Goal: Information Seeking & Learning: Find specific fact

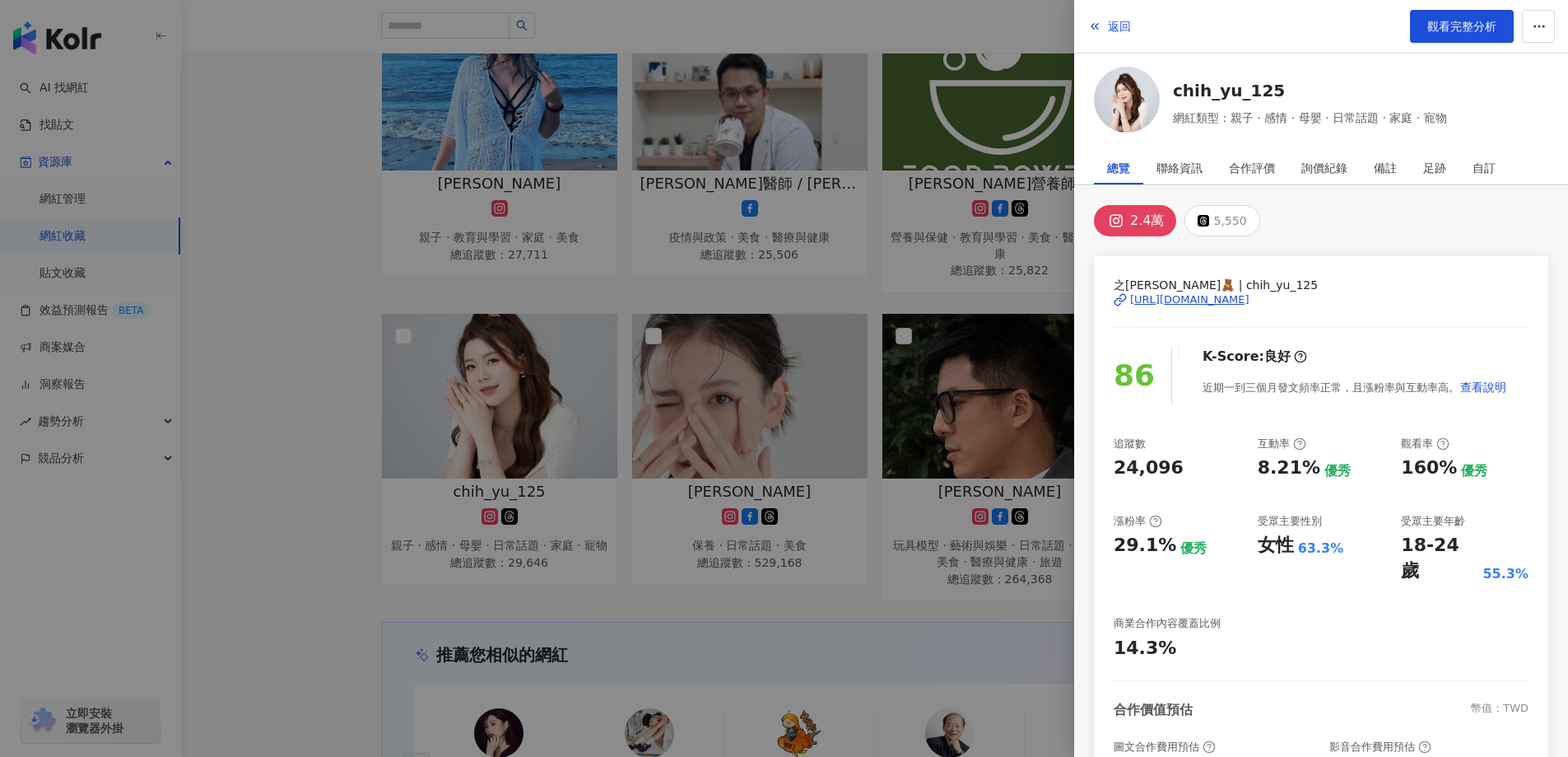
click at [298, 281] on div at bounding box center [784, 378] width 1568 height 757
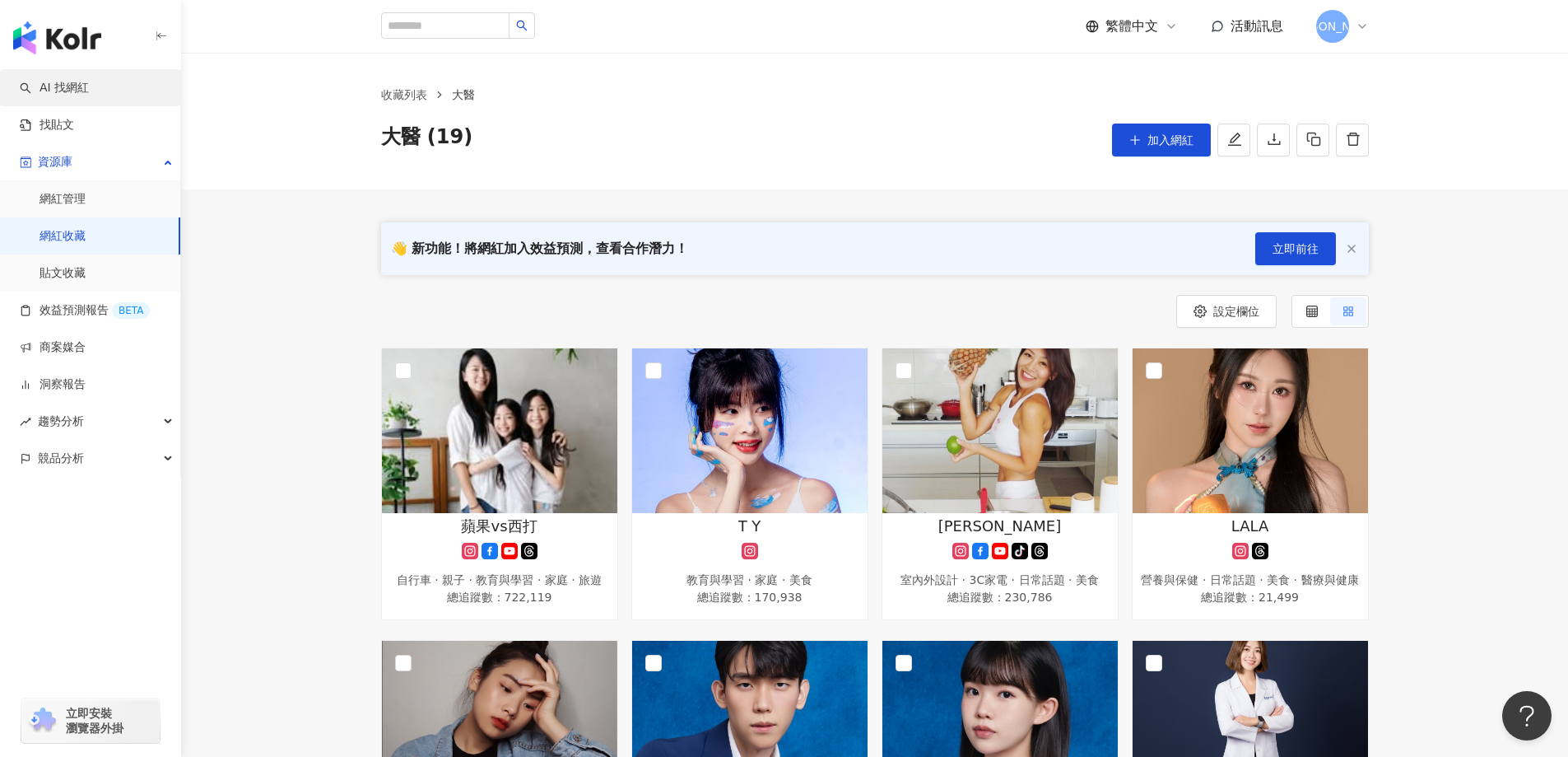
click at [89, 91] on link "AI 找網紅" at bounding box center [54, 88] width 69 height 17
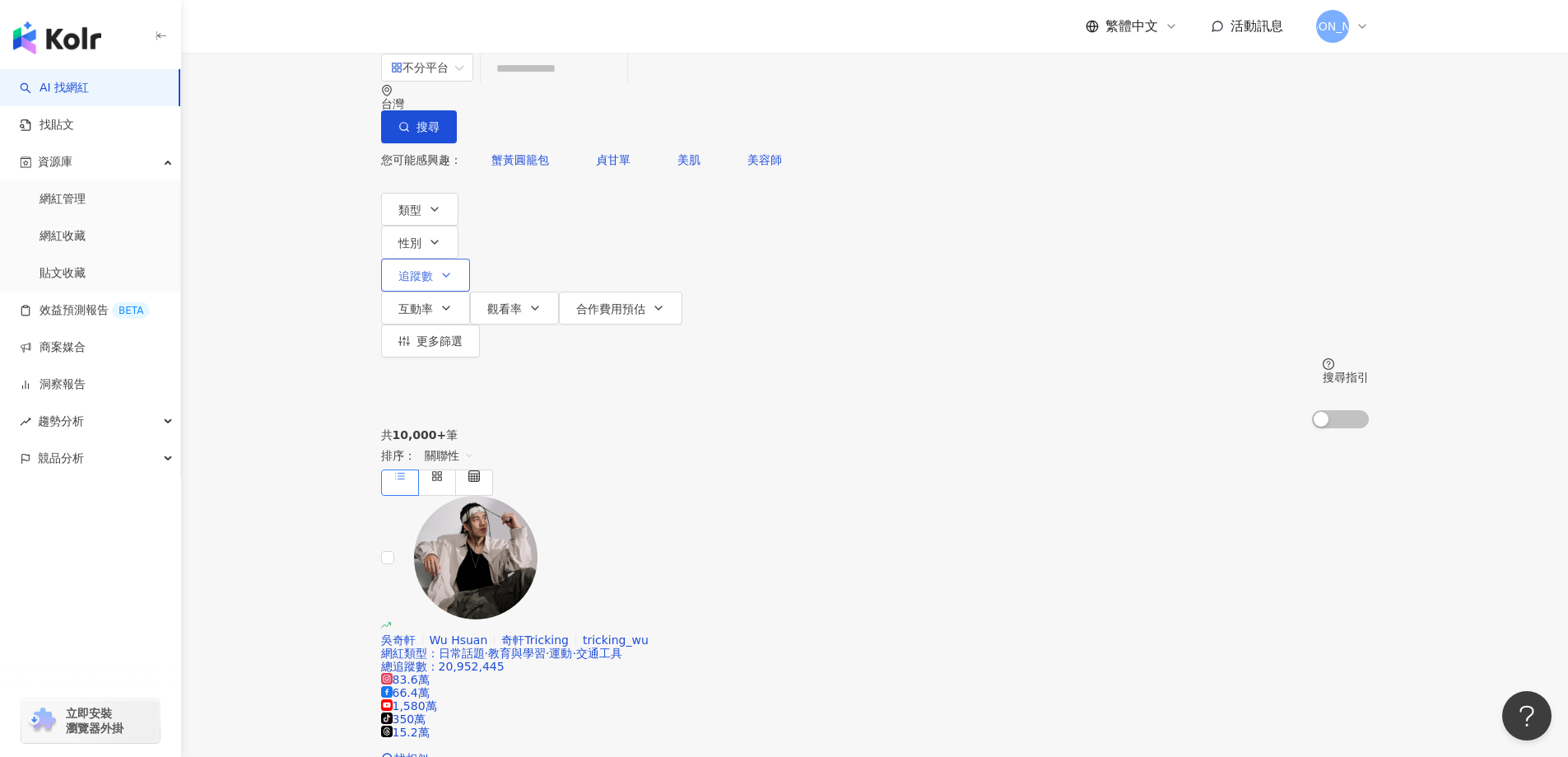
click at [470, 258] on button "追蹤數" at bounding box center [426, 274] width 89 height 33
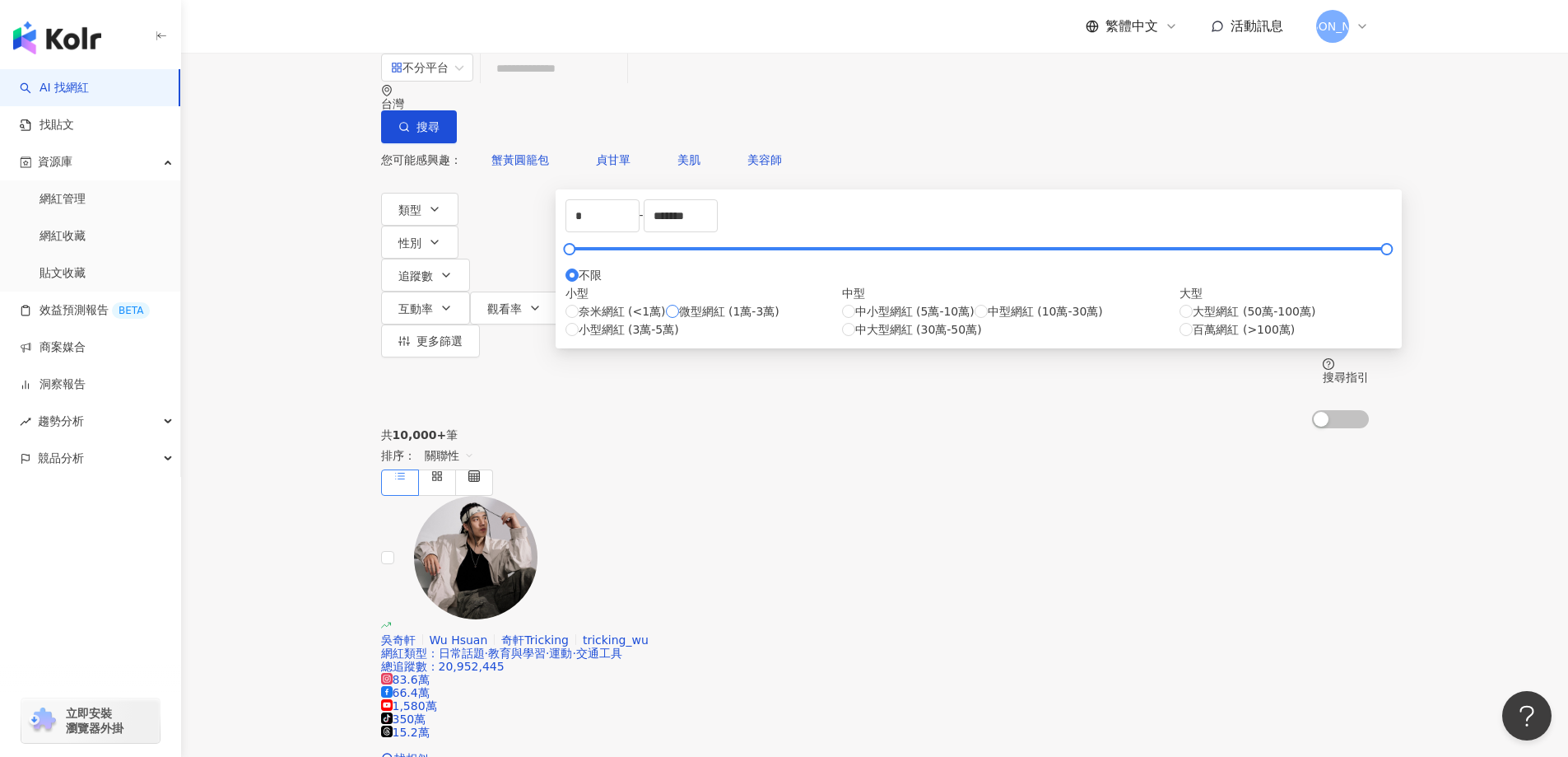
type input "*****"
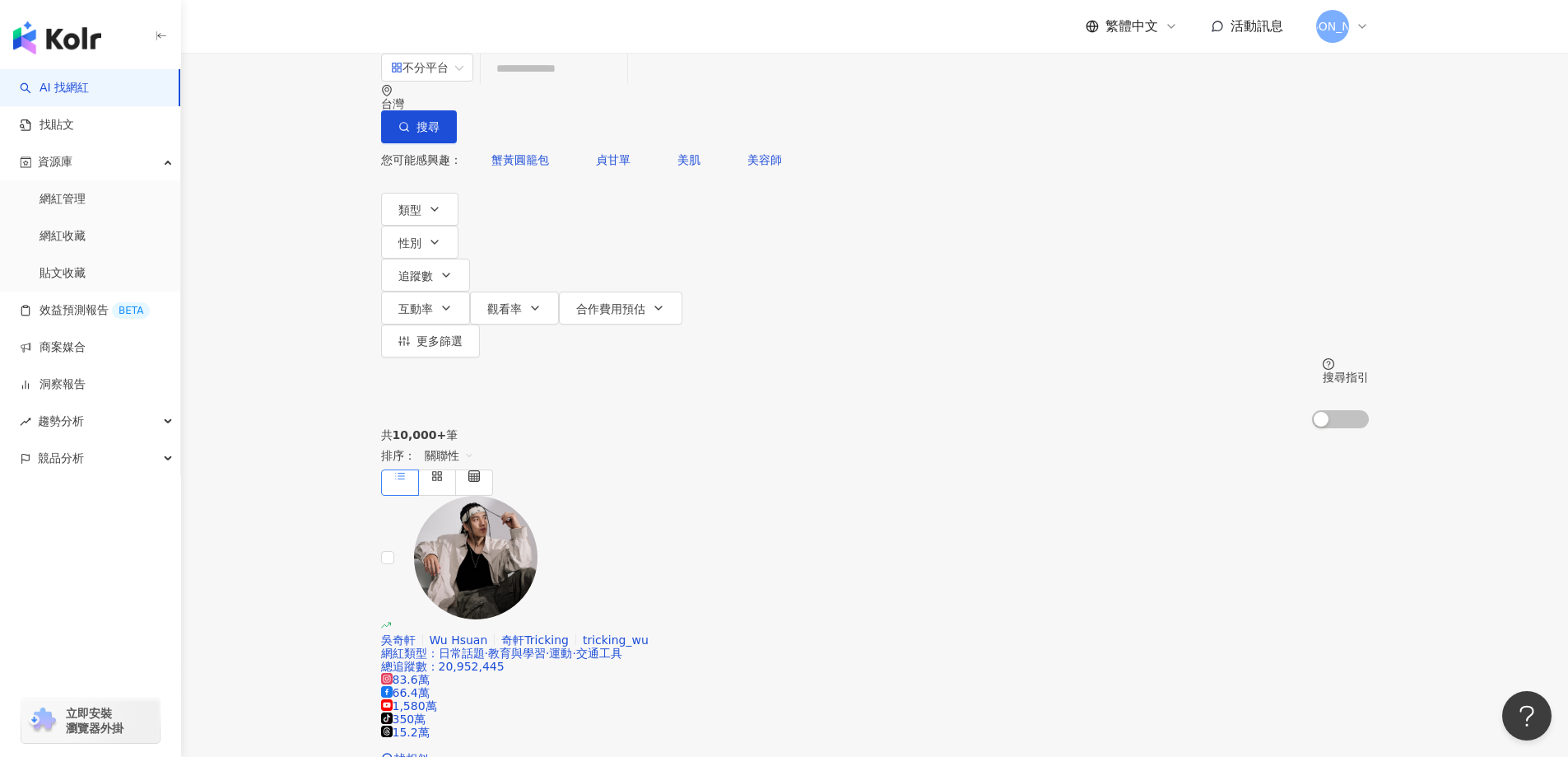
click at [1114, 428] on div "共 10,000+ 筆 排序： 關聯性" at bounding box center [875, 462] width 988 height 68
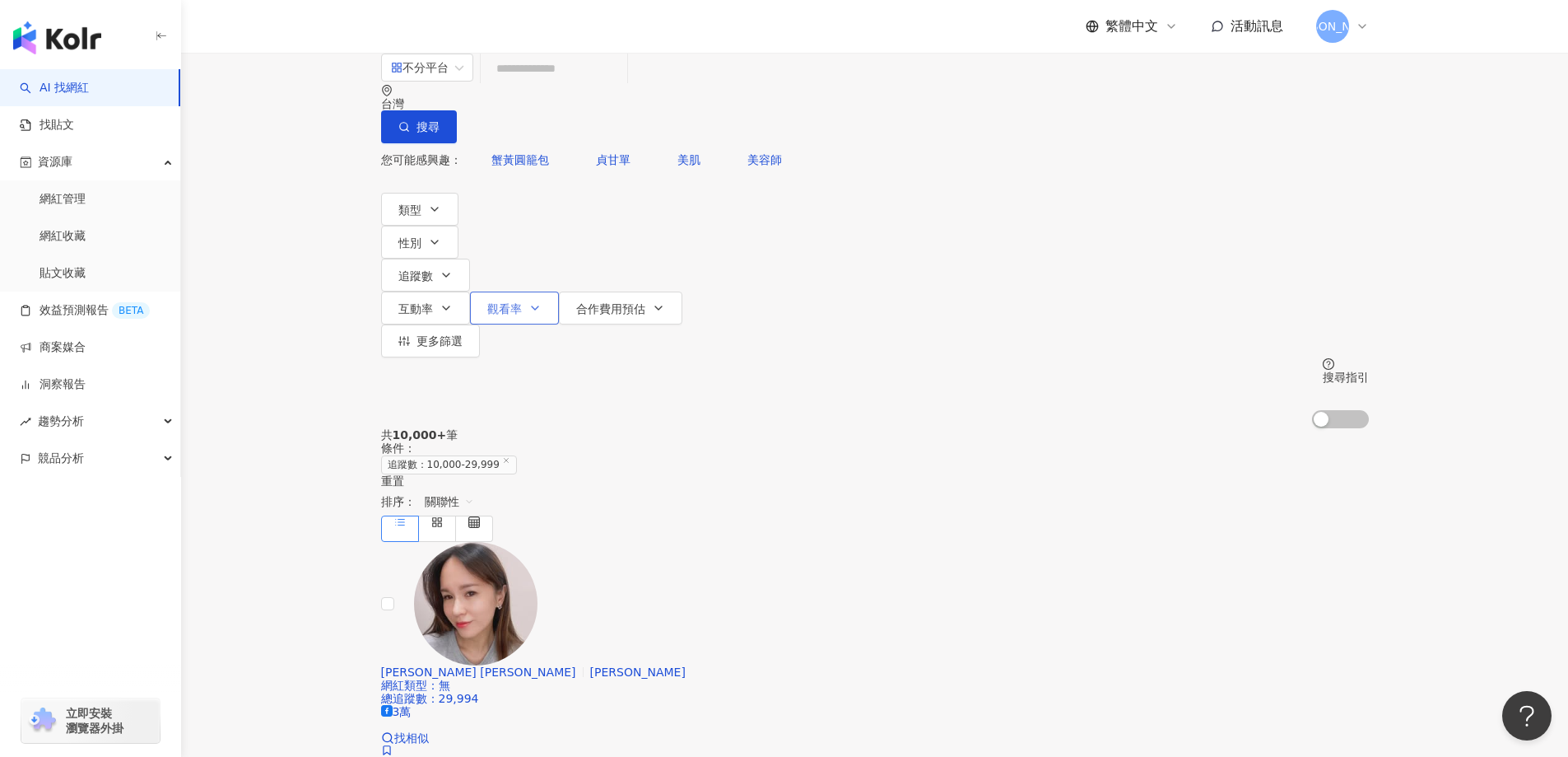
click at [559, 292] on button "觀看率" at bounding box center [514, 307] width 89 height 33
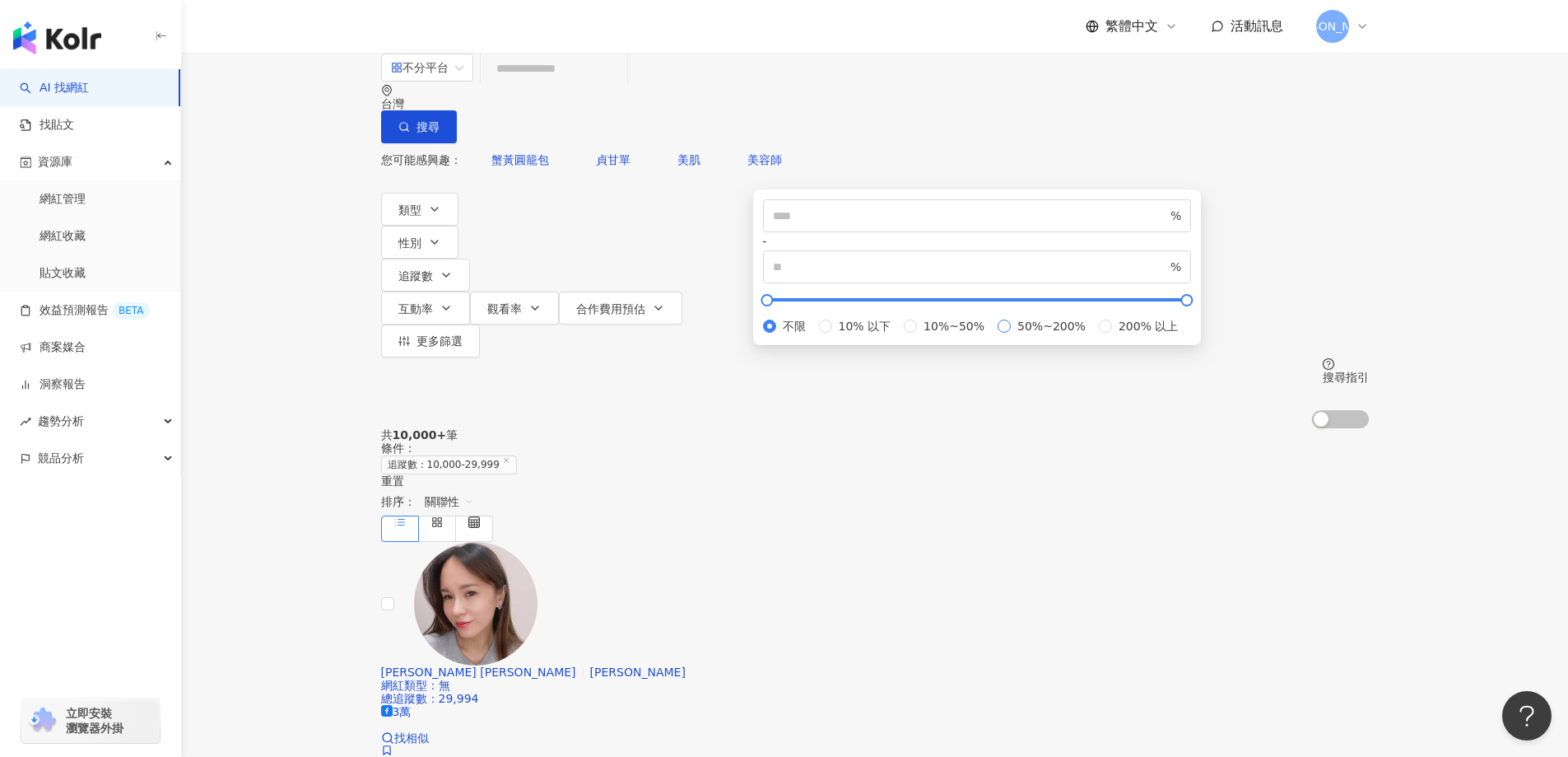
click at [1011, 335] on span "50%~200%" at bounding box center [1052, 326] width 82 height 19
type input "**"
type input "***"
click at [1195, 194] on div "您可能感興趣： 蟹黃圓籠包 貞甘單 美肌 美容師 類型 性別 追蹤數 互動率 觀看率 合作費用預估 更多篩選 ***** - ***** 不限 小型 奈米網紅…" at bounding box center [875, 285] width 988 height 285
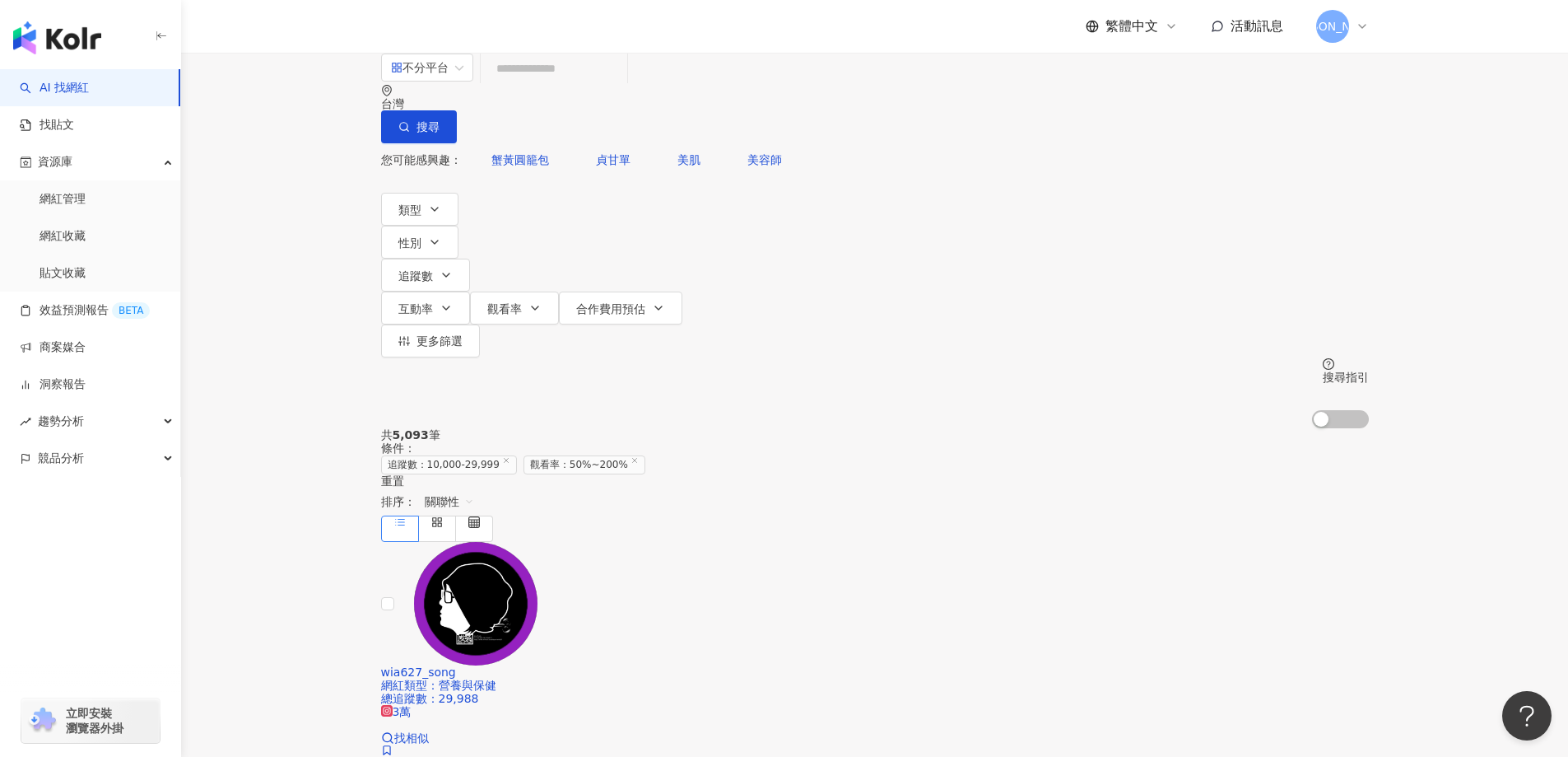
click at [639, 456] on icon at bounding box center [634, 460] width 8 height 8
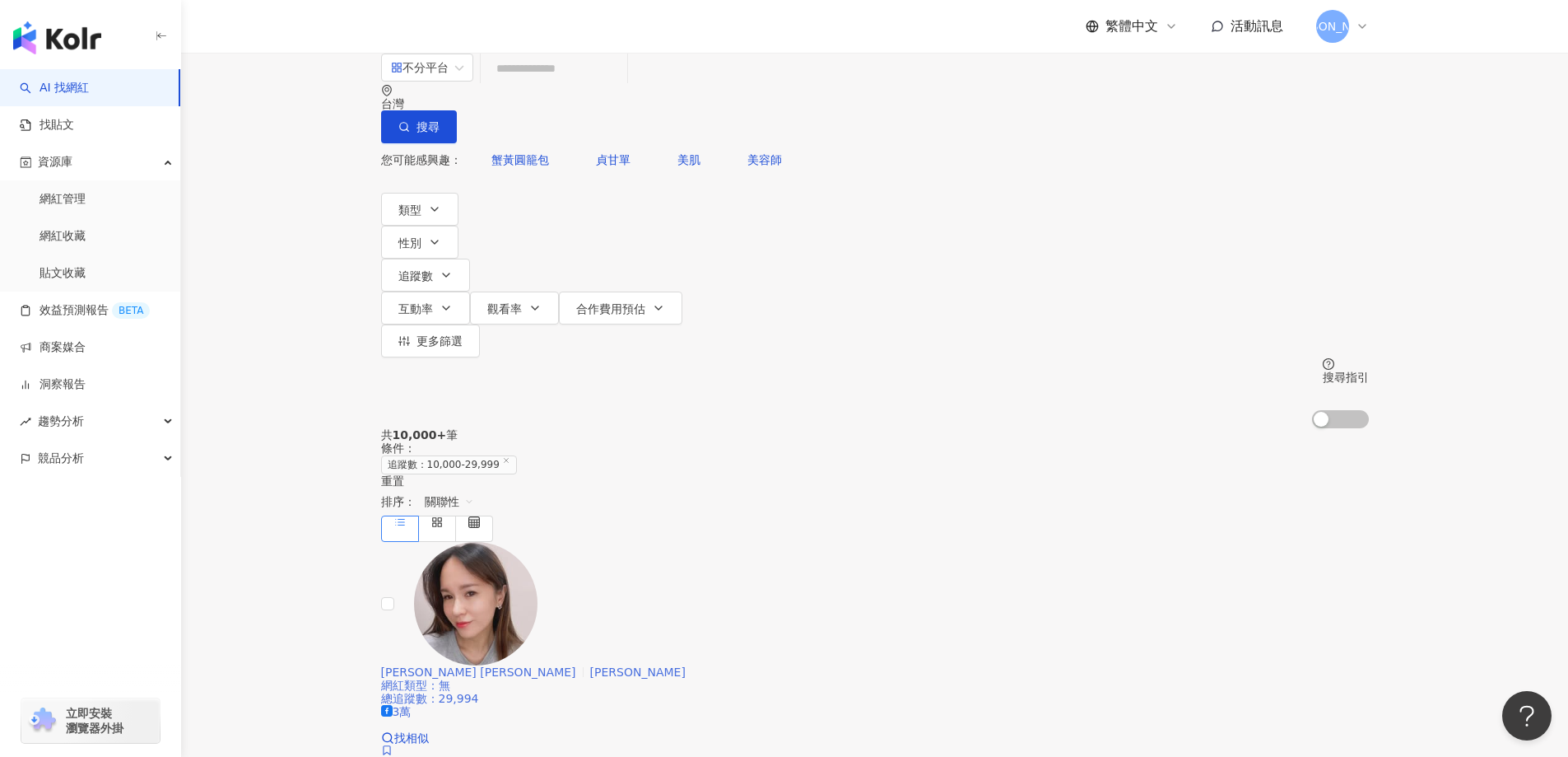
click at [577, 665] on span "田顏玫 Erika" at bounding box center [479, 672] width 195 height 13
click at [541, 302] on icon "button" at bounding box center [535, 308] width 13 height 13
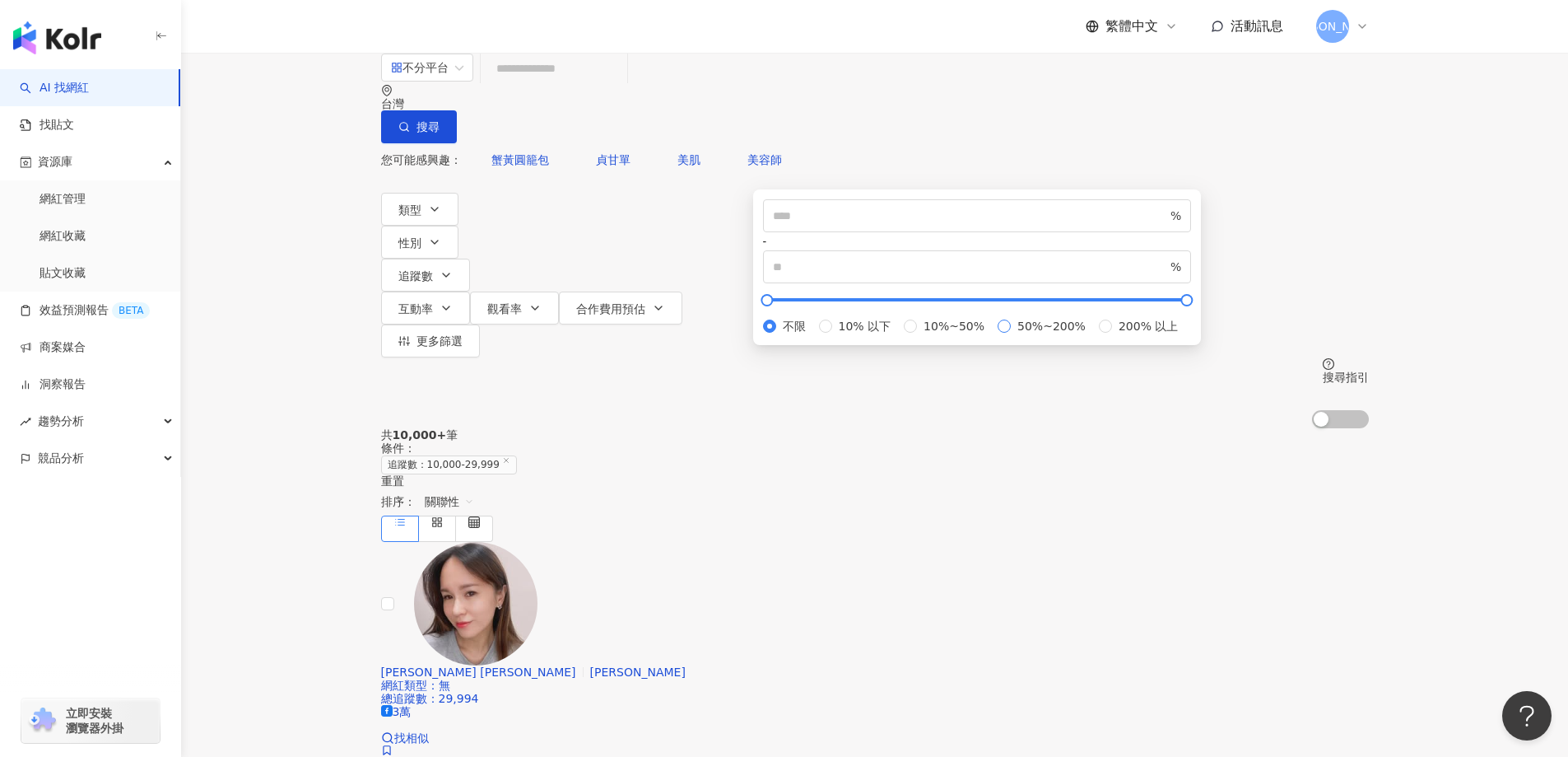
type input "**"
type input "***"
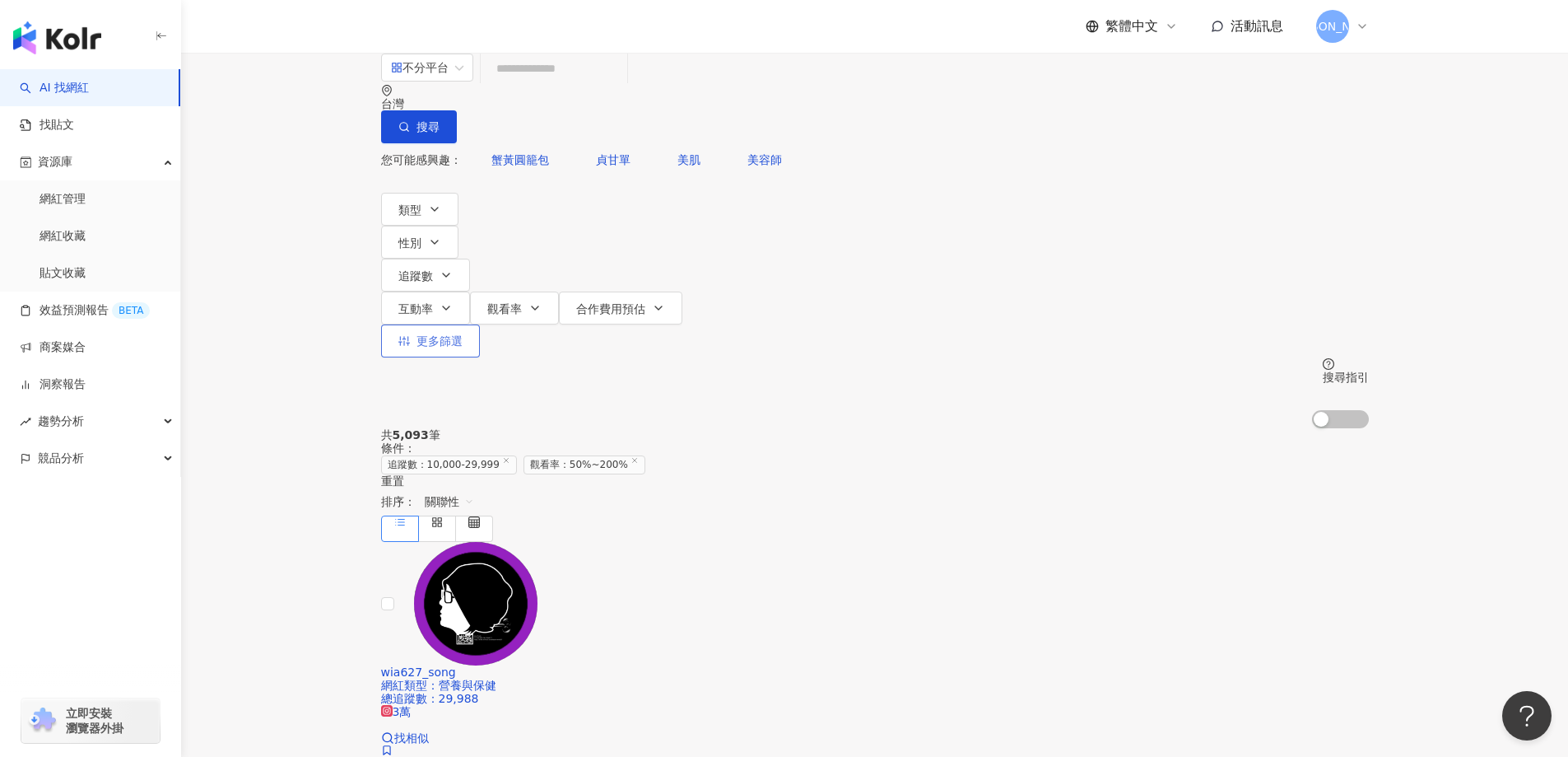
click at [462, 334] on span "更多篩選" at bounding box center [440, 341] width 46 height 13
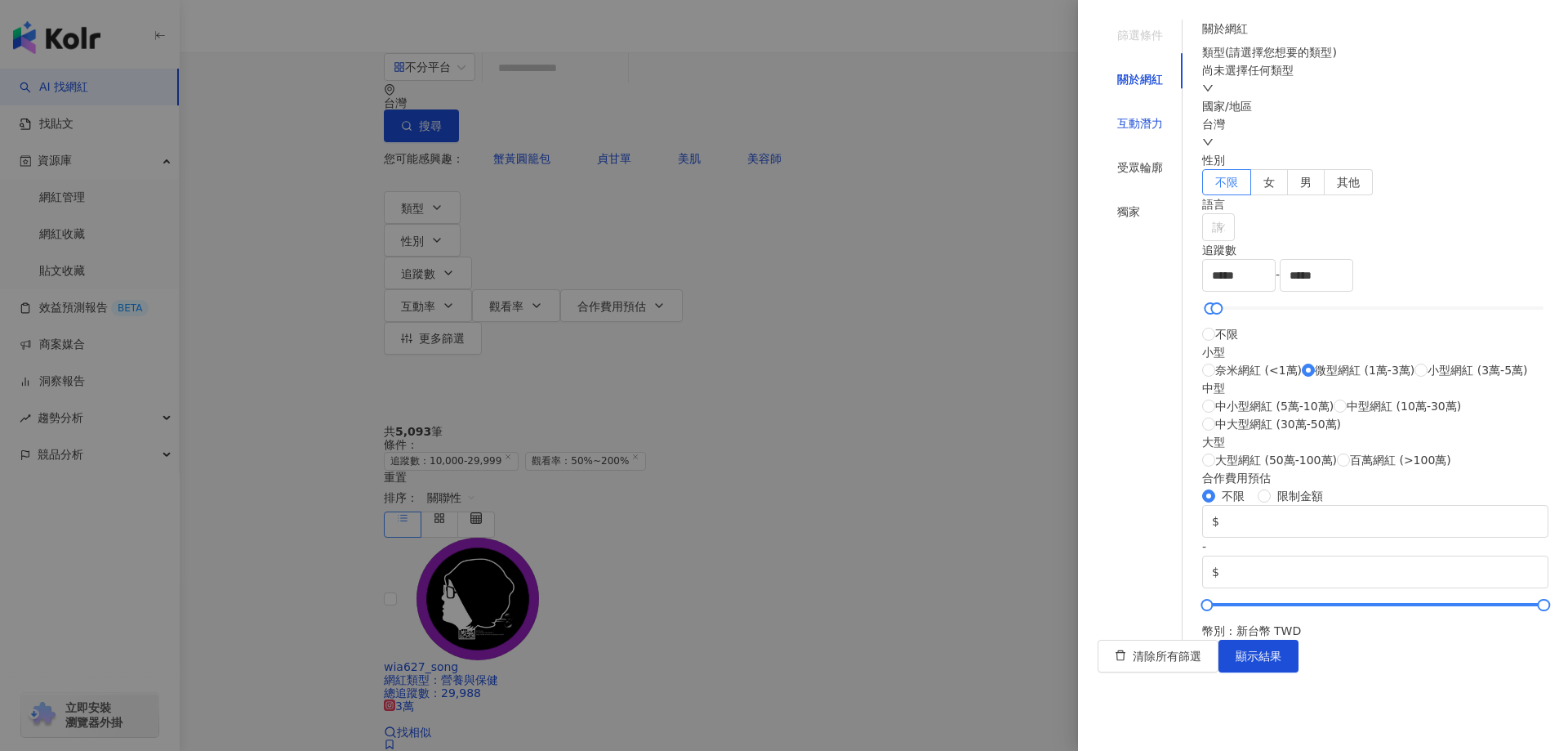
click at [1134, 114] on div "互動潛力" at bounding box center [1141, 123] width 46 height 18
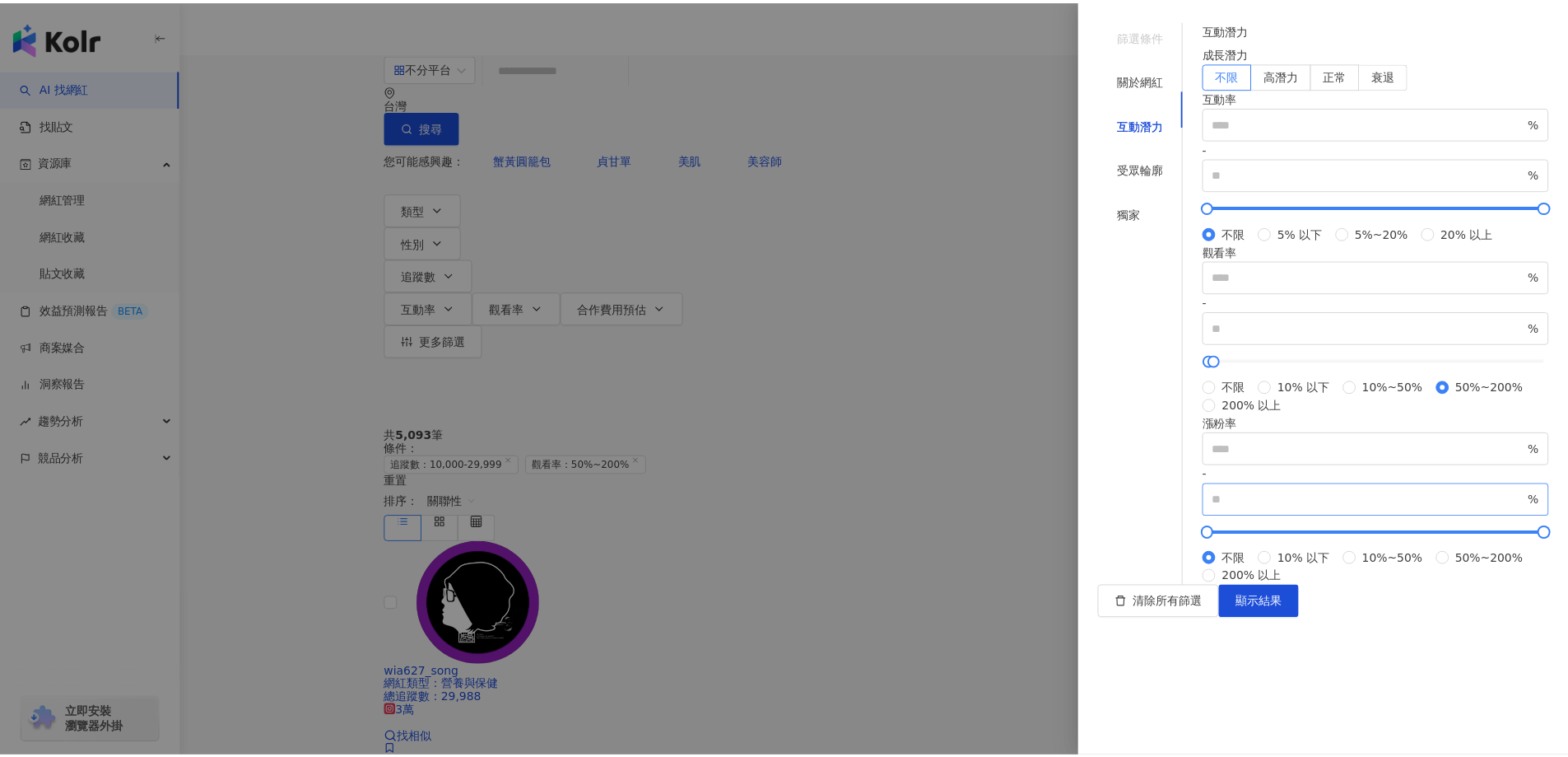
scroll to position [347, 0]
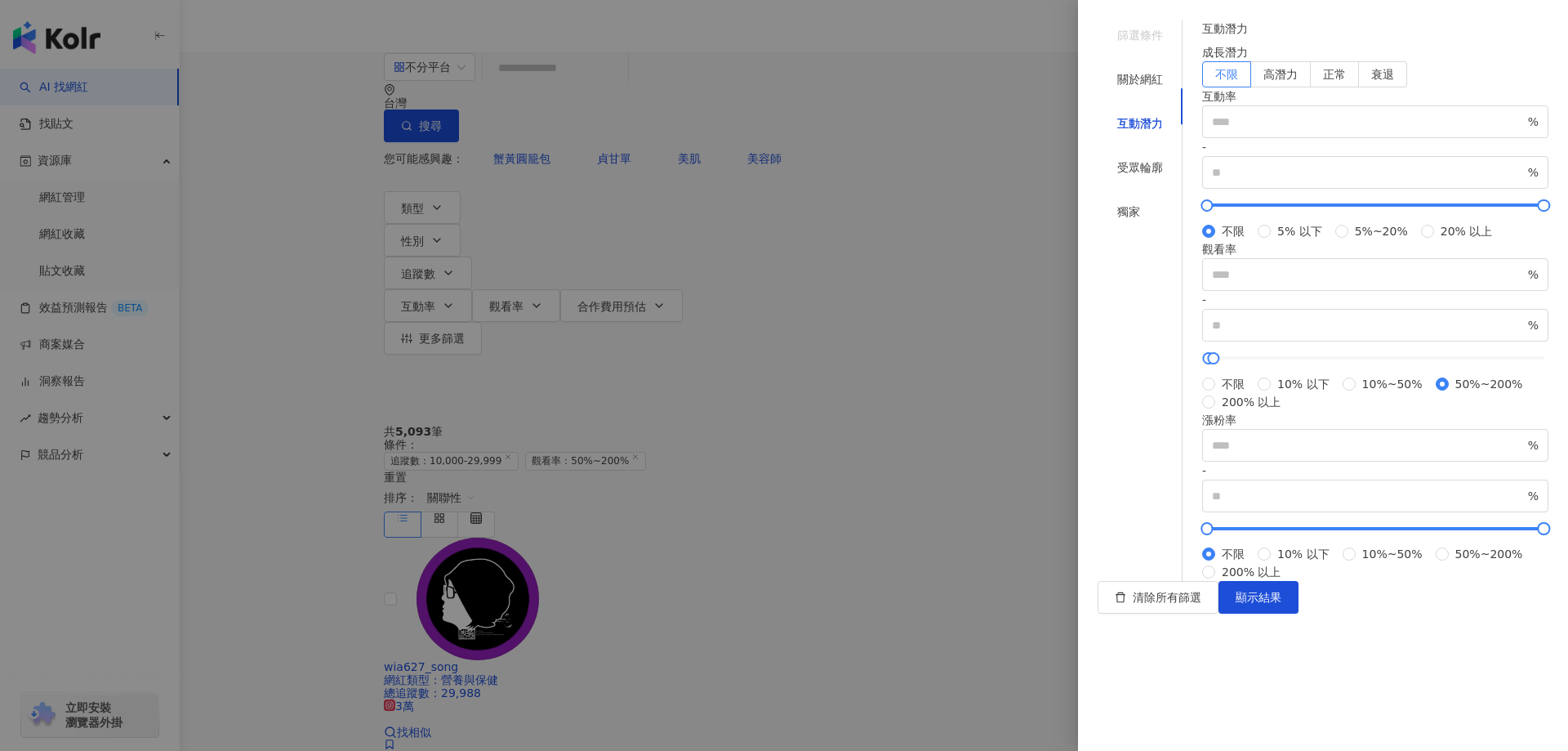
type input "**"
click at [1281, 604] on span "顯示結果" at bounding box center [1259, 597] width 46 height 13
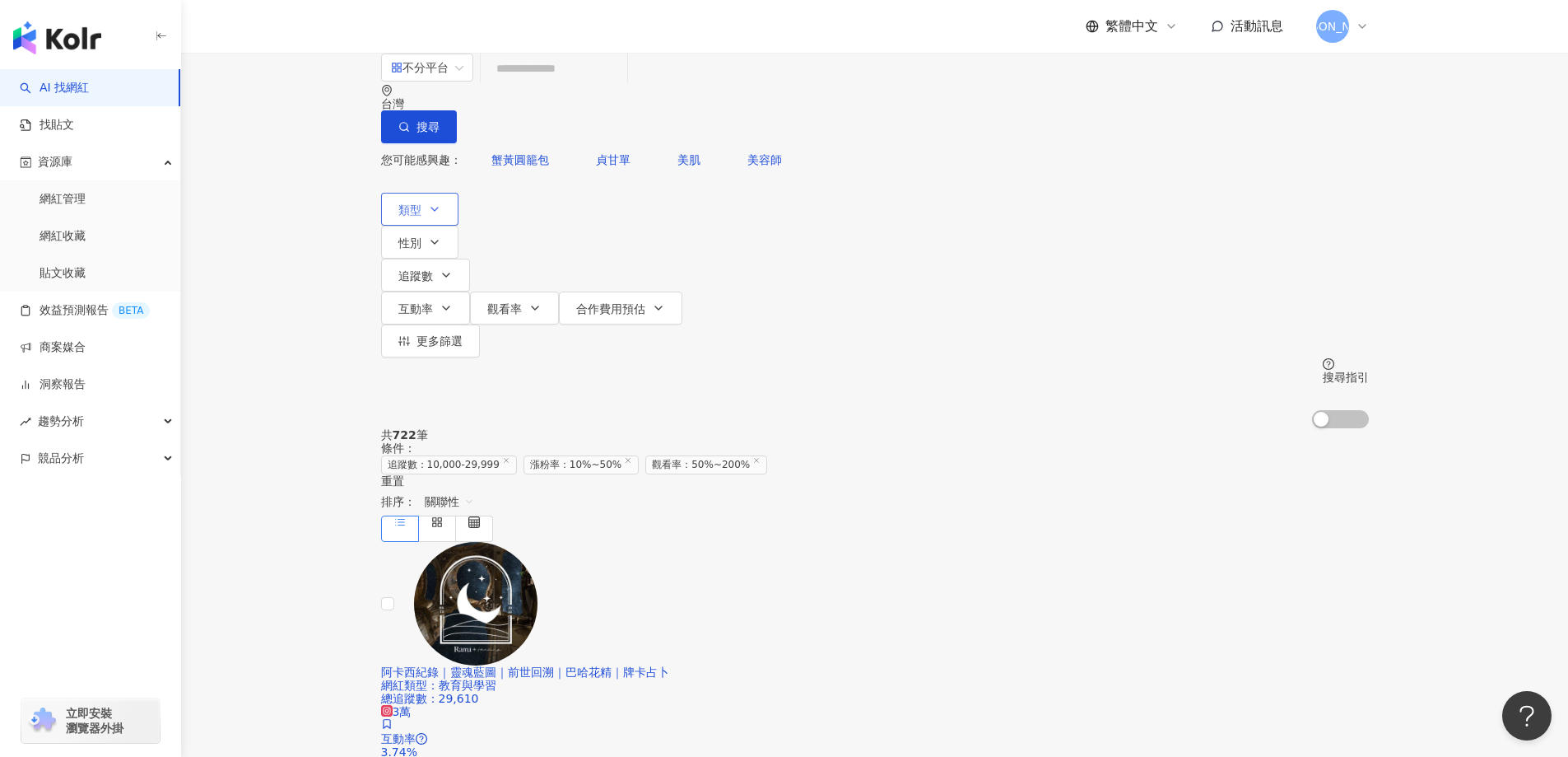
click at [425, 192] on button "類型" at bounding box center [420, 208] width 77 height 33
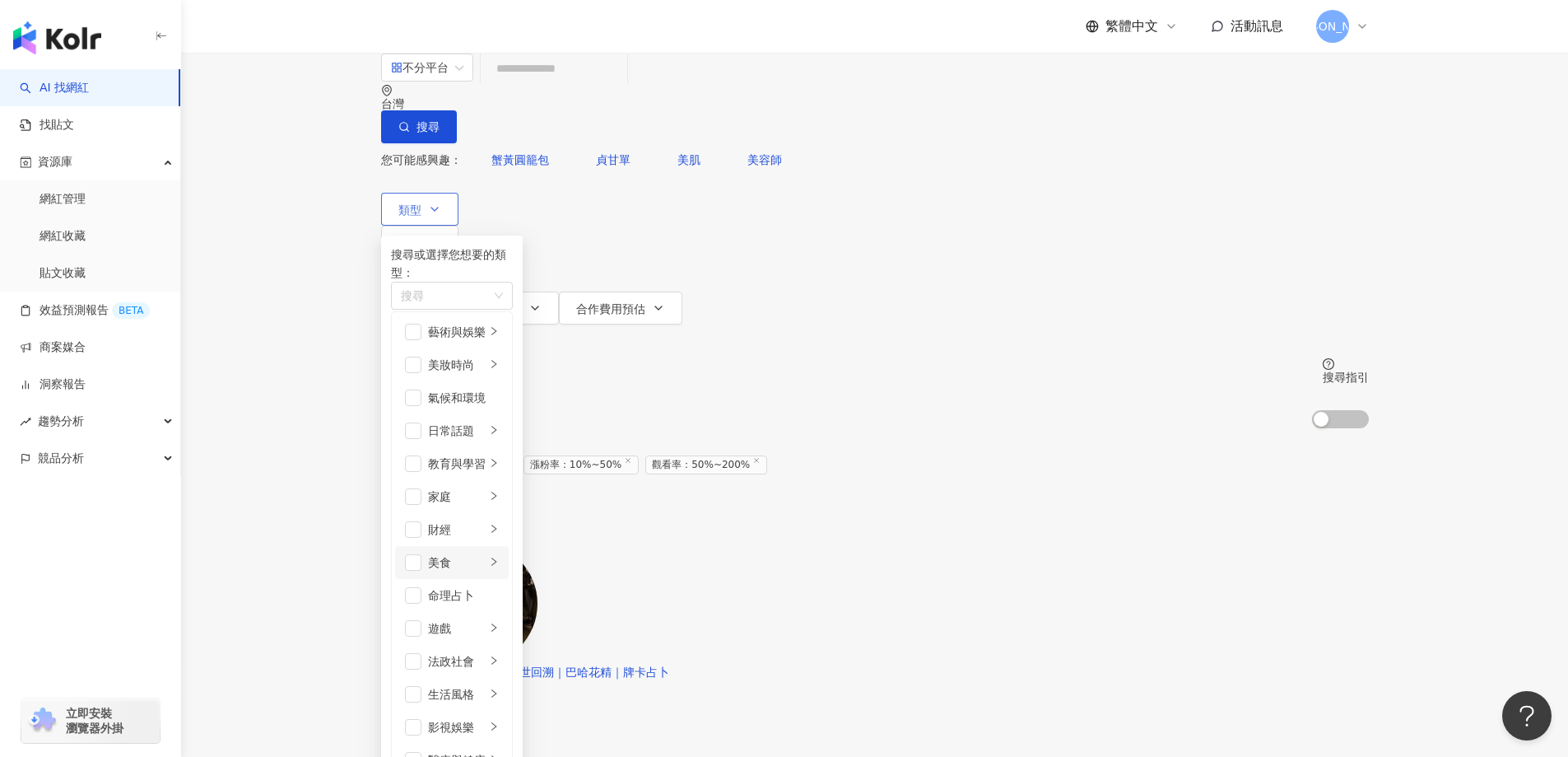
scroll to position [83, 0]
click at [421, 489] on span "button" at bounding box center [413, 497] width 17 height 17
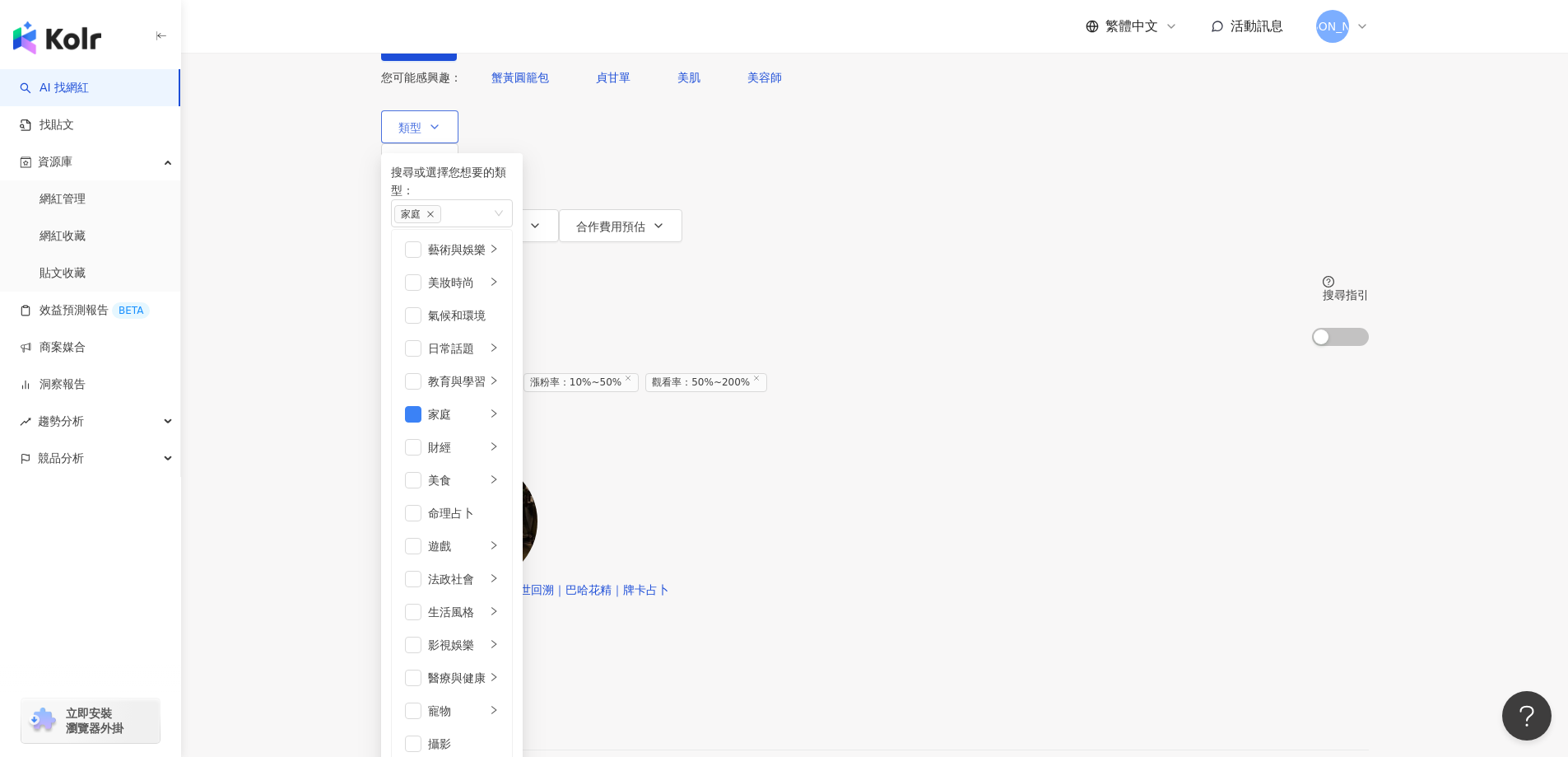
scroll to position [406, 0]
click at [420, 670] on span "button" at bounding box center [413, 678] width 17 height 17
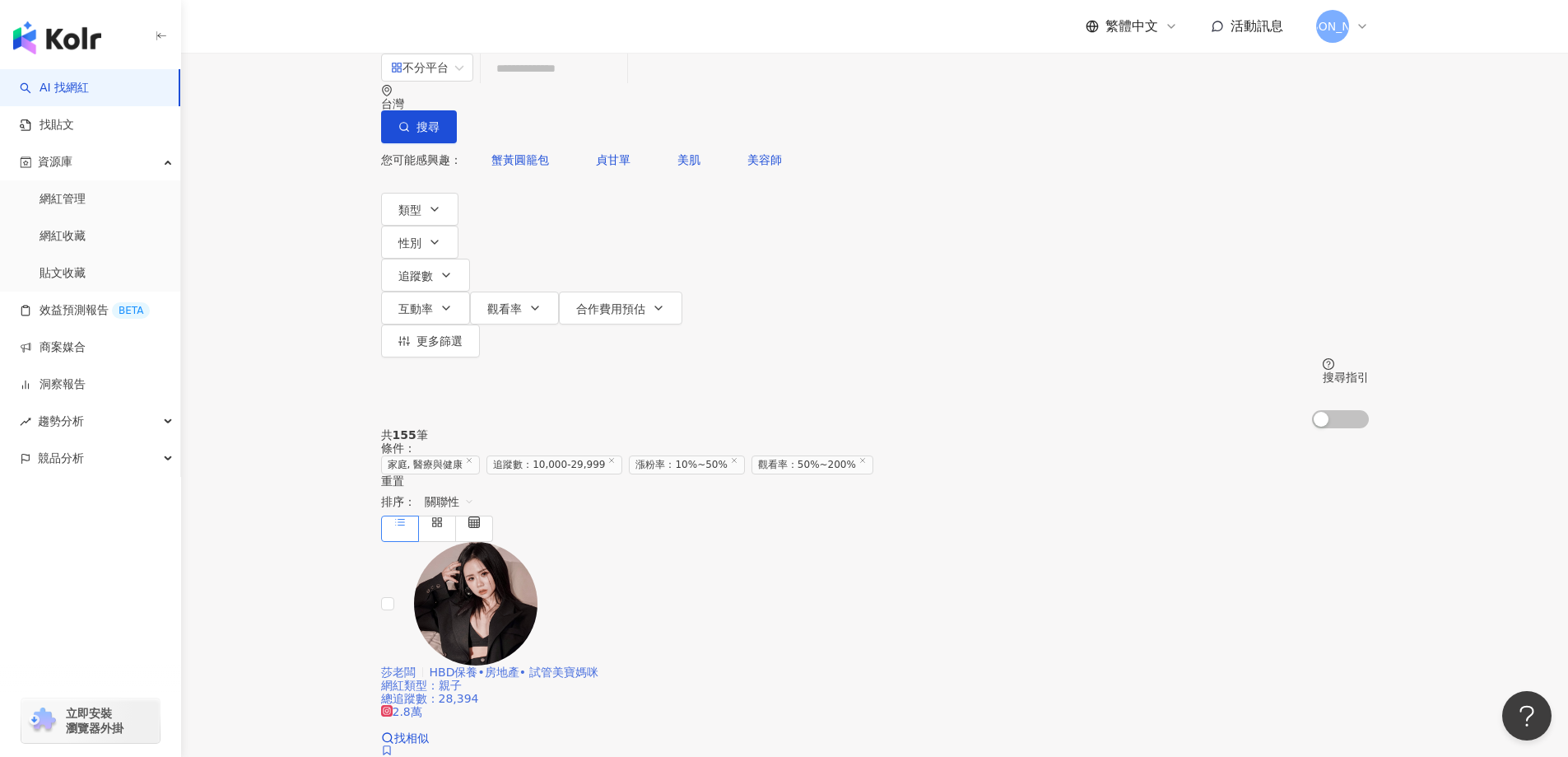
click at [600, 665] on span "HBD保養•房地產• 試管美寶媽咪" at bounding box center [514, 672] width 170 height 13
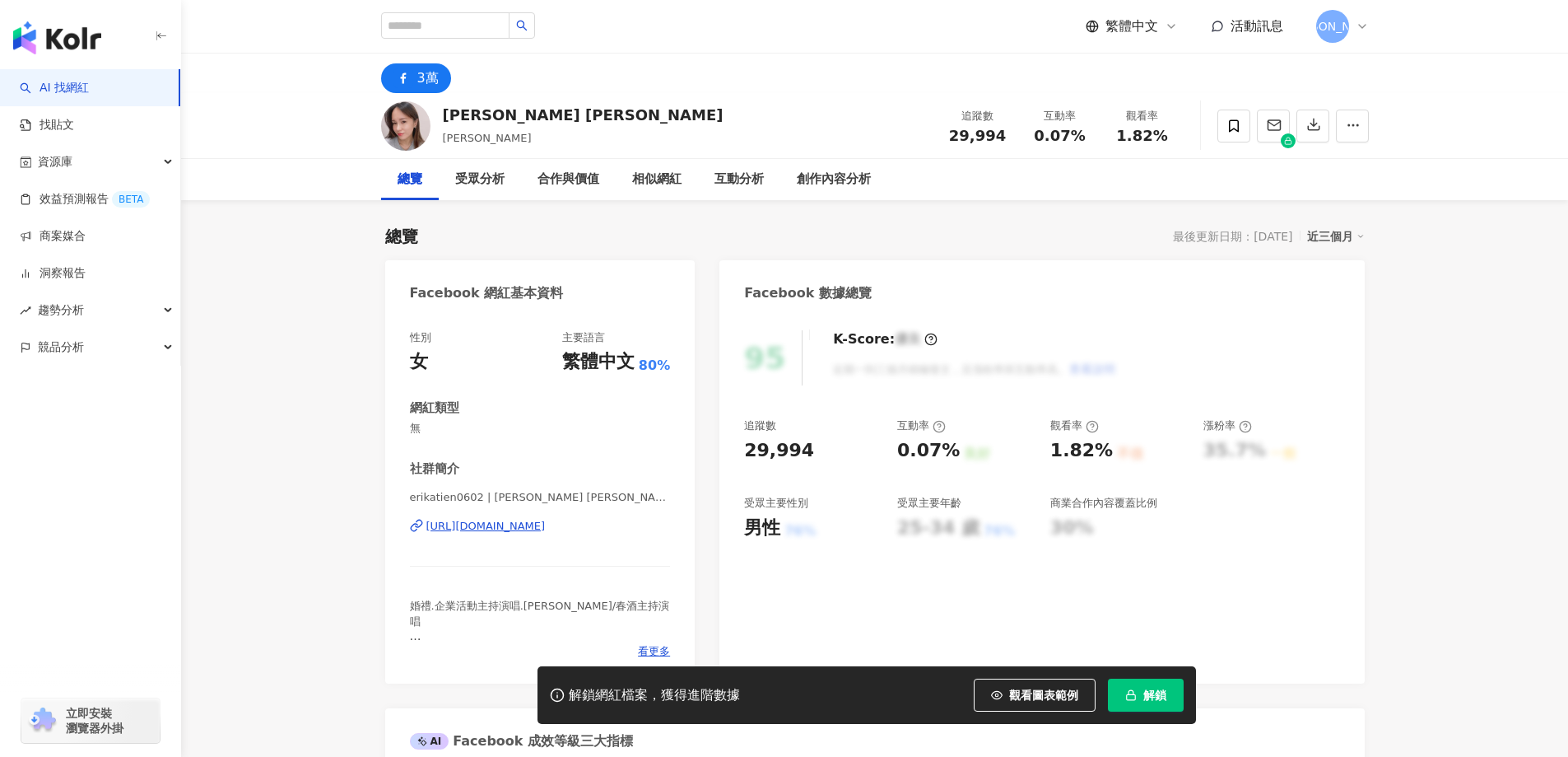
click at [532, 532] on div "https://www.facebook.com/1475668382673474" at bounding box center [486, 527] width 120 height 15
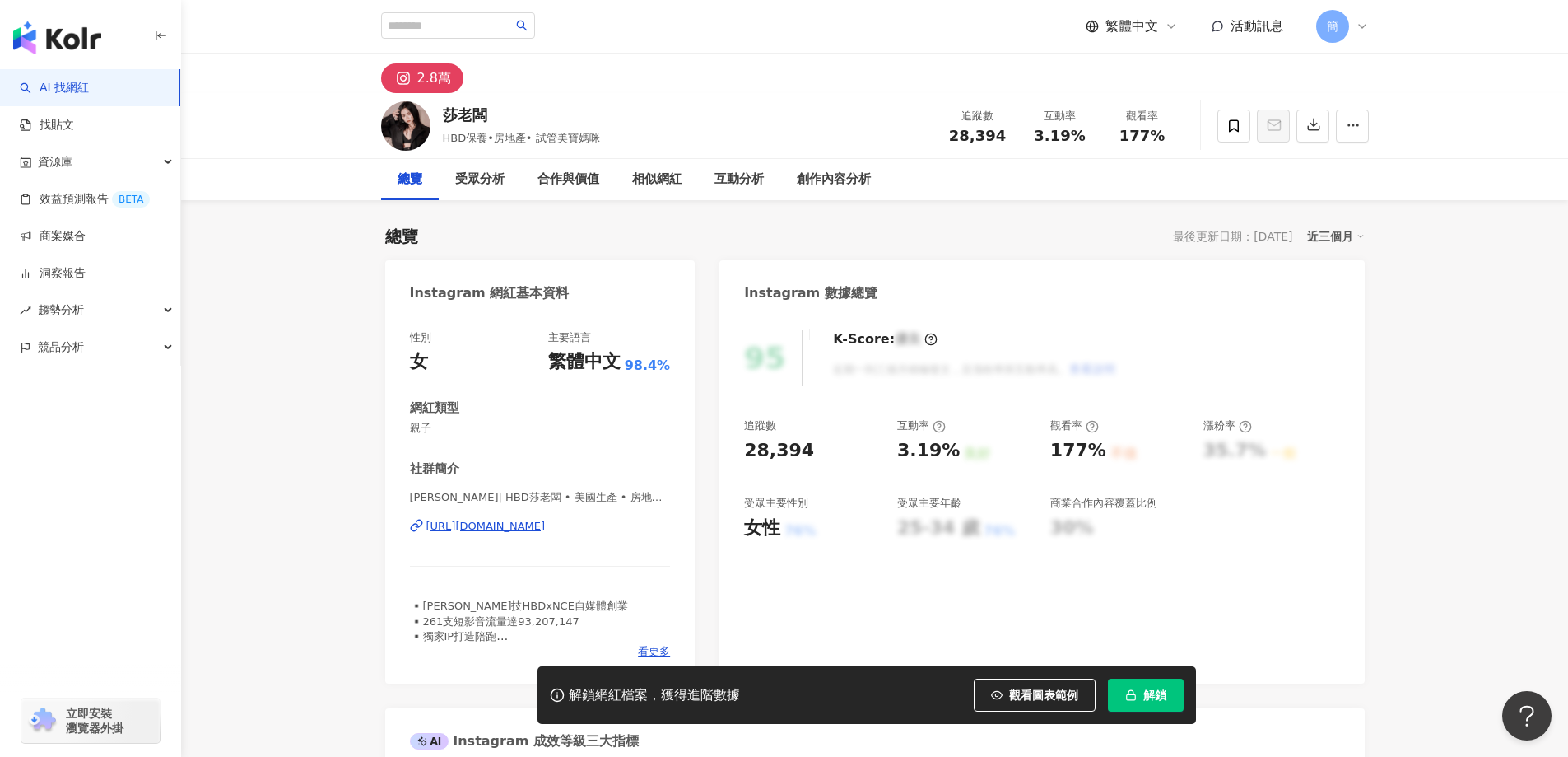
click at [546, 527] on div "[URL][DOMAIN_NAME]" at bounding box center [486, 527] width 120 height 15
click at [1150, 697] on span "解鎖" at bounding box center [1155, 695] width 23 height 13
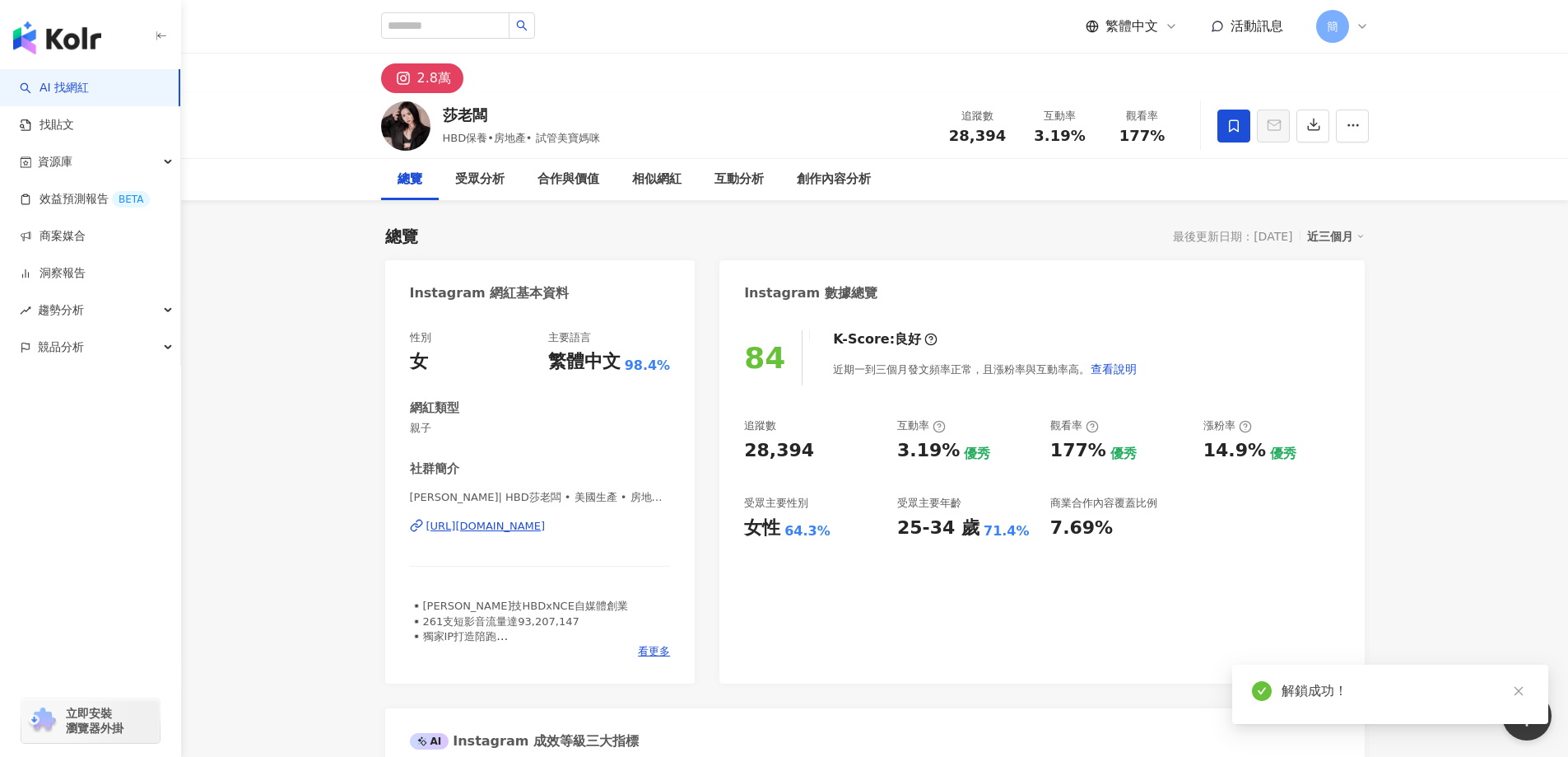
click at [1230, 127] on icon at bounding box center [1234, 125] width 10 height 12
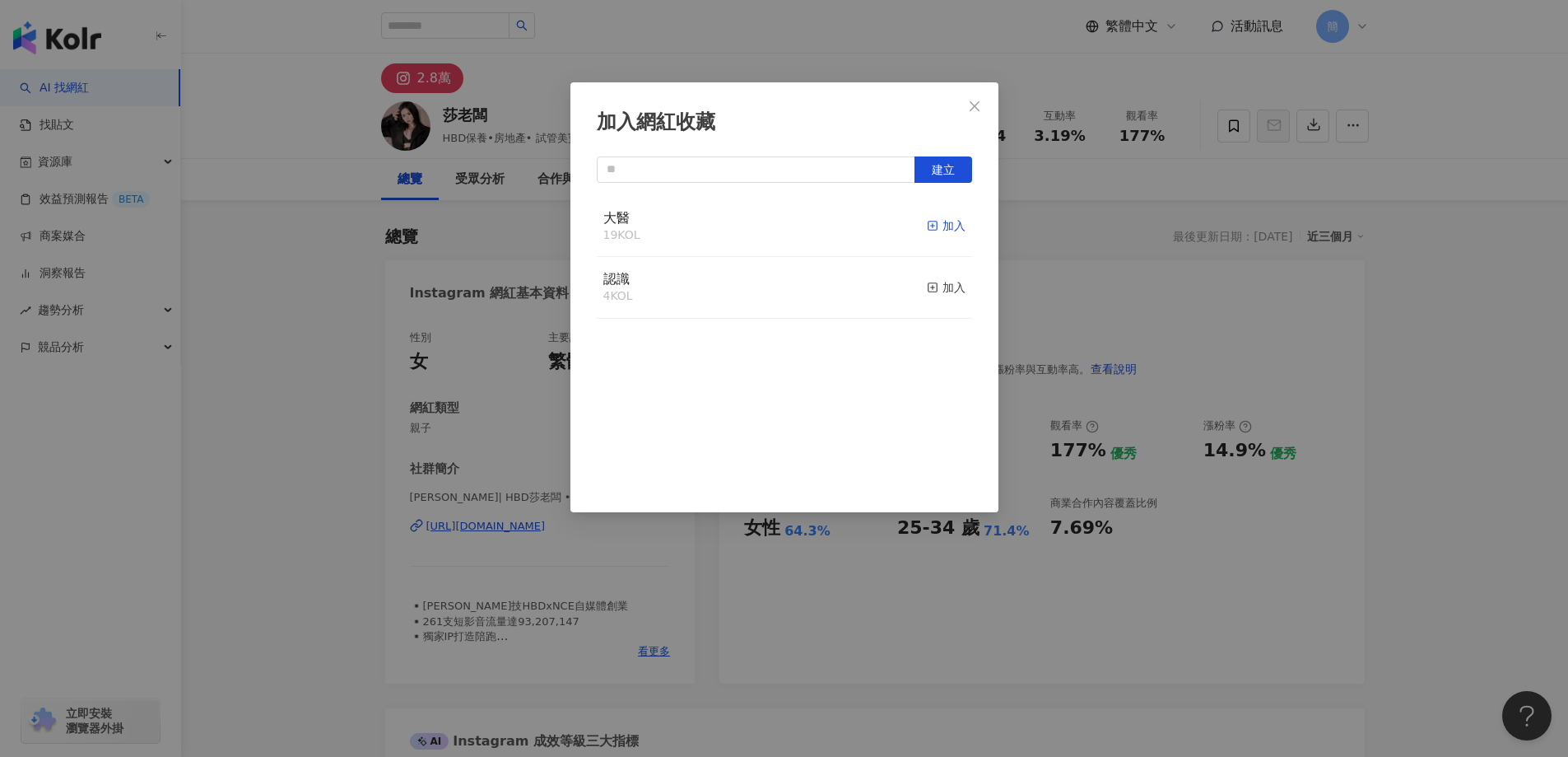
click at [941, 226] on div "加入" at bounding box center [946, 226] width 39 height 19
click at [976, 101] on icon "close" at bounding box center [975, 106] width 13 height 13
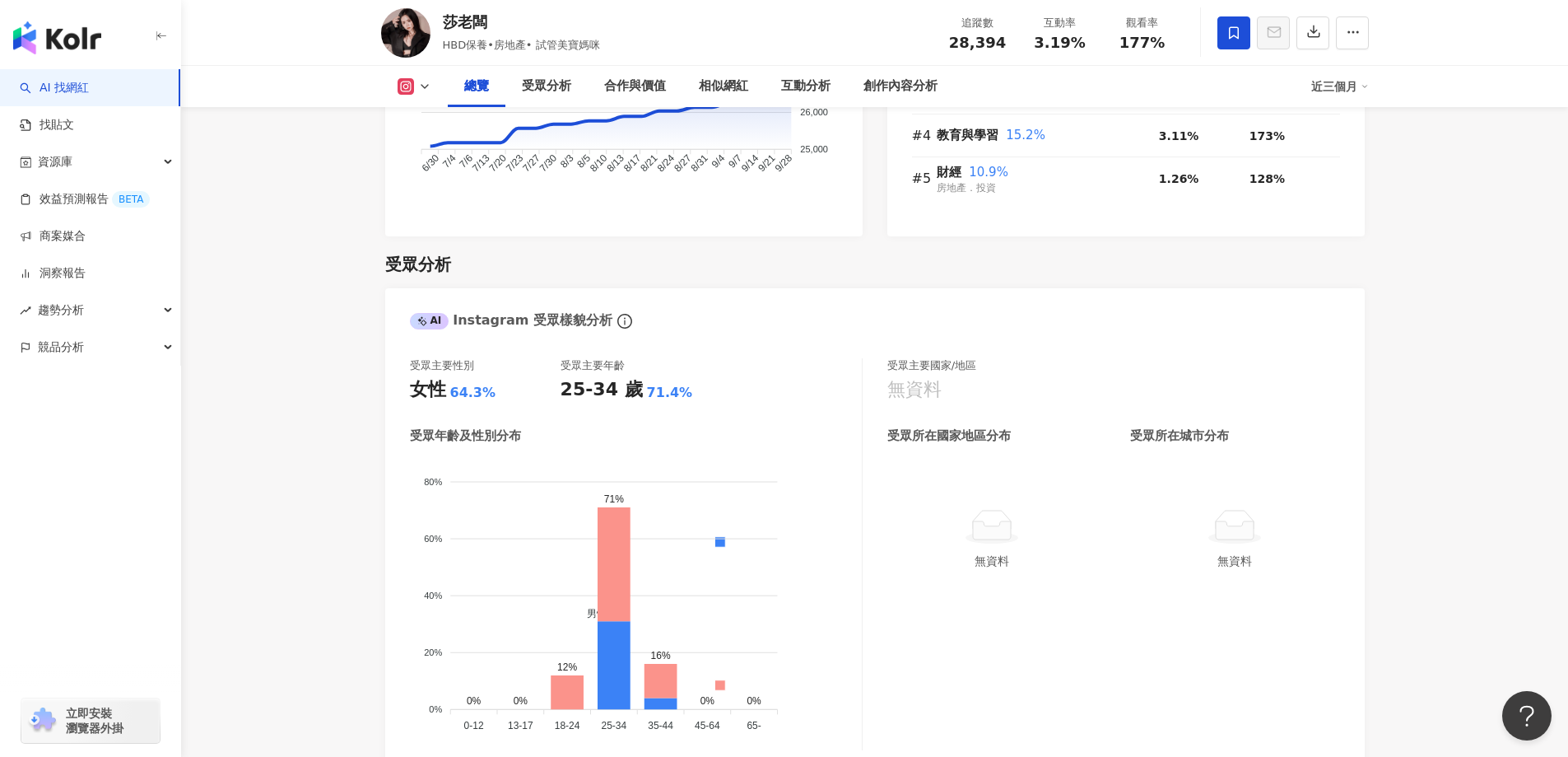
scroll to position [1400, 0]
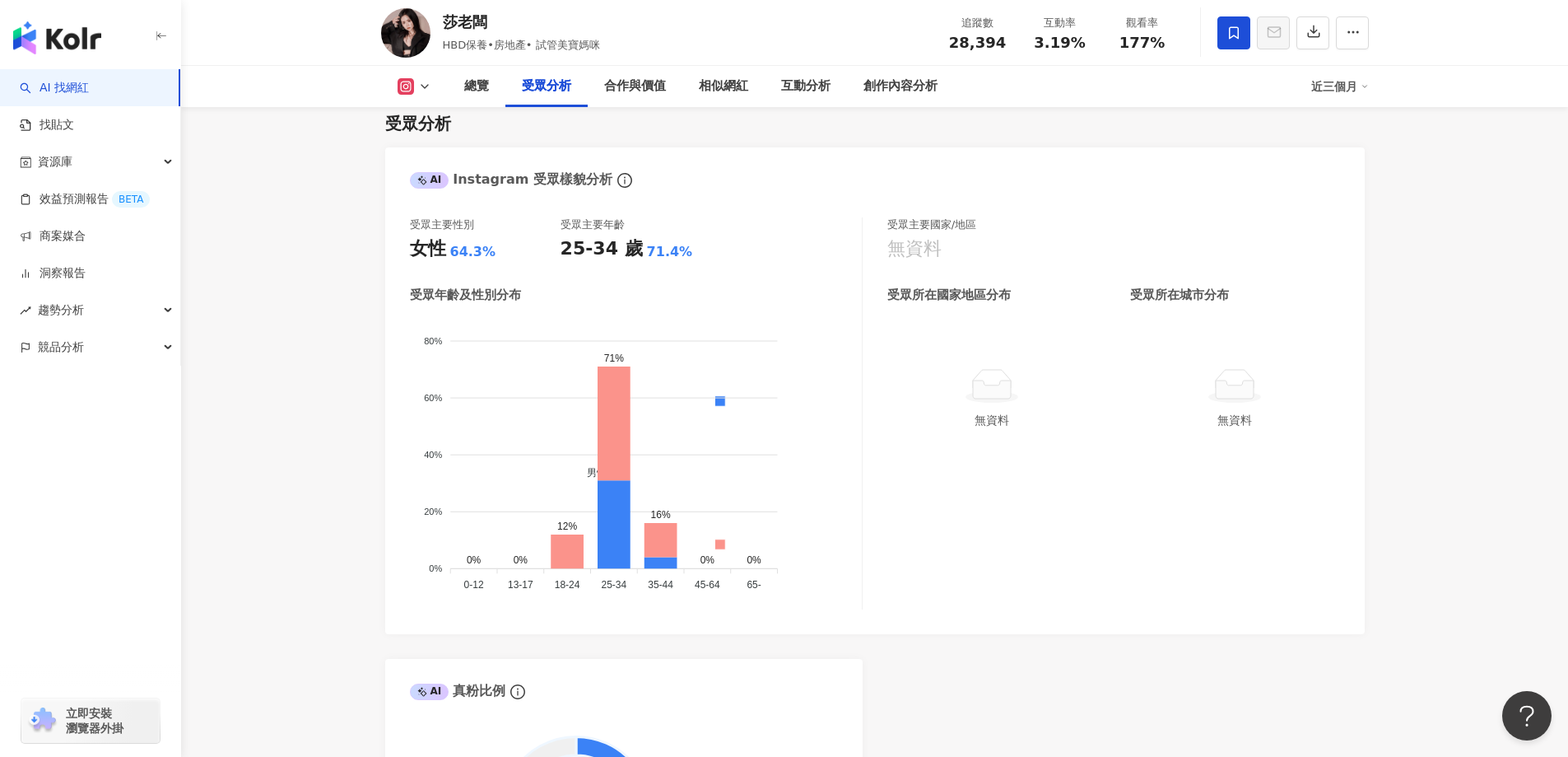
drag, startPoint x: 1380, startPoint y: 331, endPoint x: 1380, endPoint y: 354, distance: 23.0
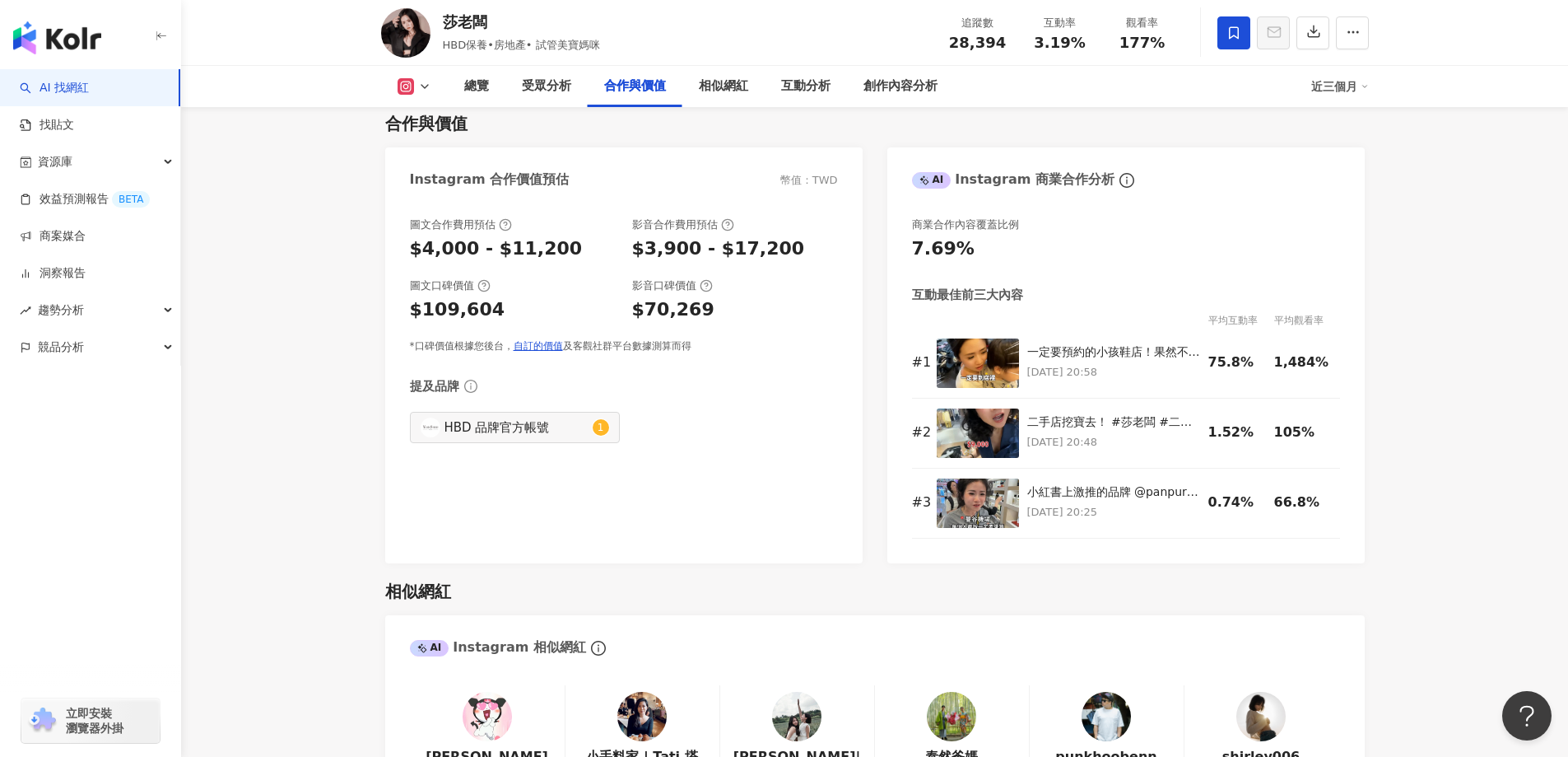
scroll to position [2306, 0]
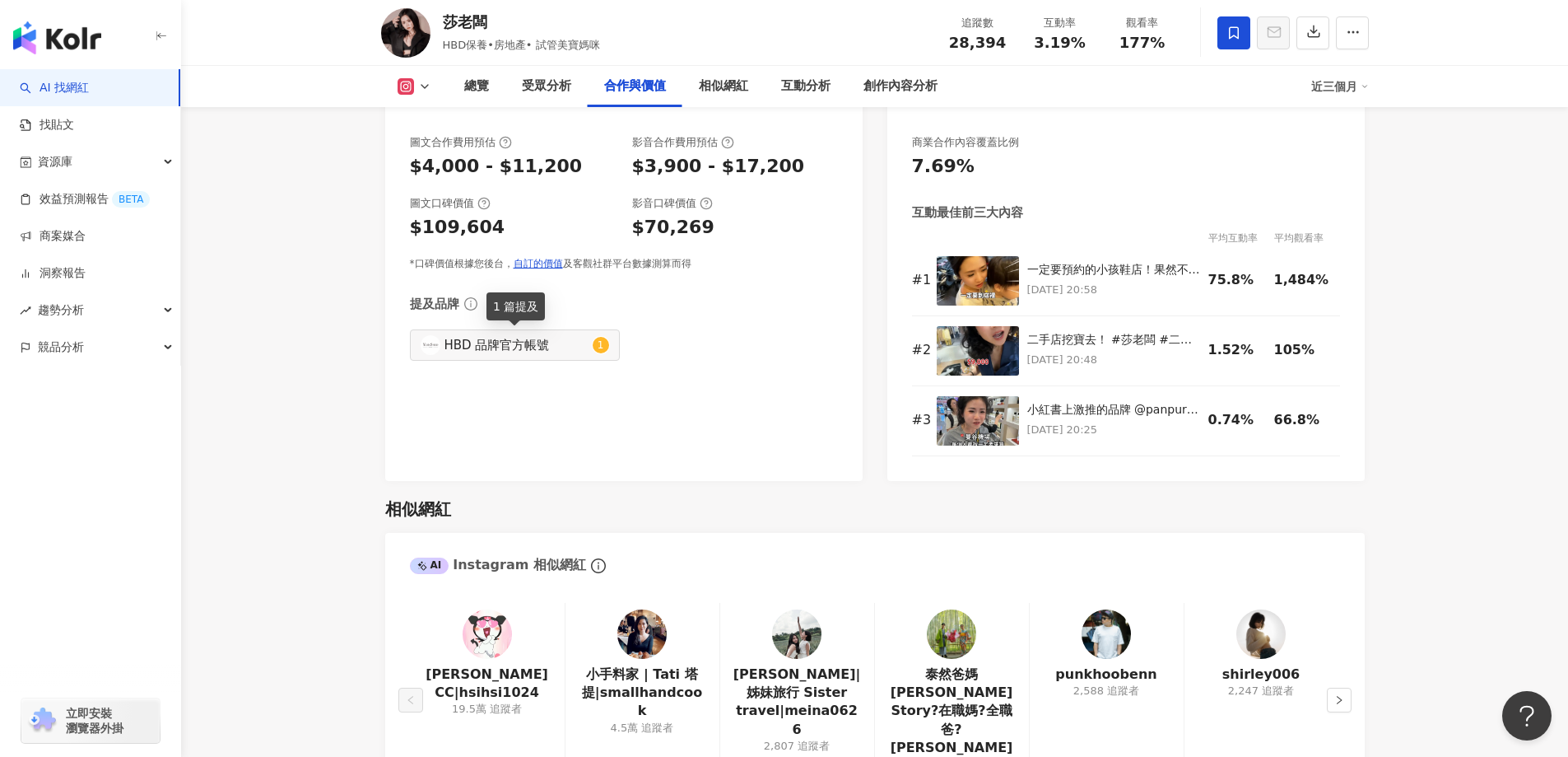
click at [546, 336] on div "HBD 品牌官方帳號 1" at bounding box center [515, 346] width 210 height 32
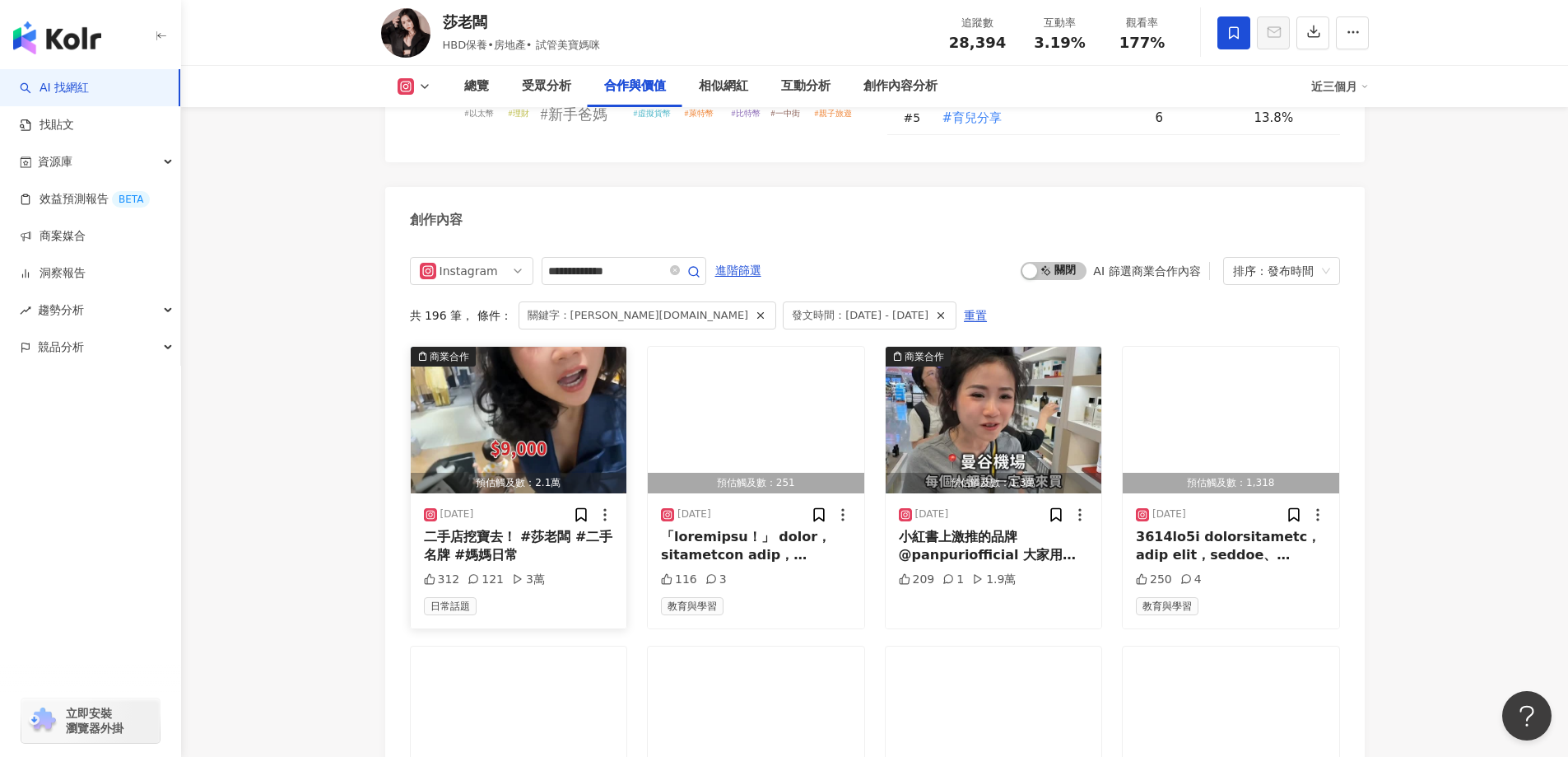
type input "**********"
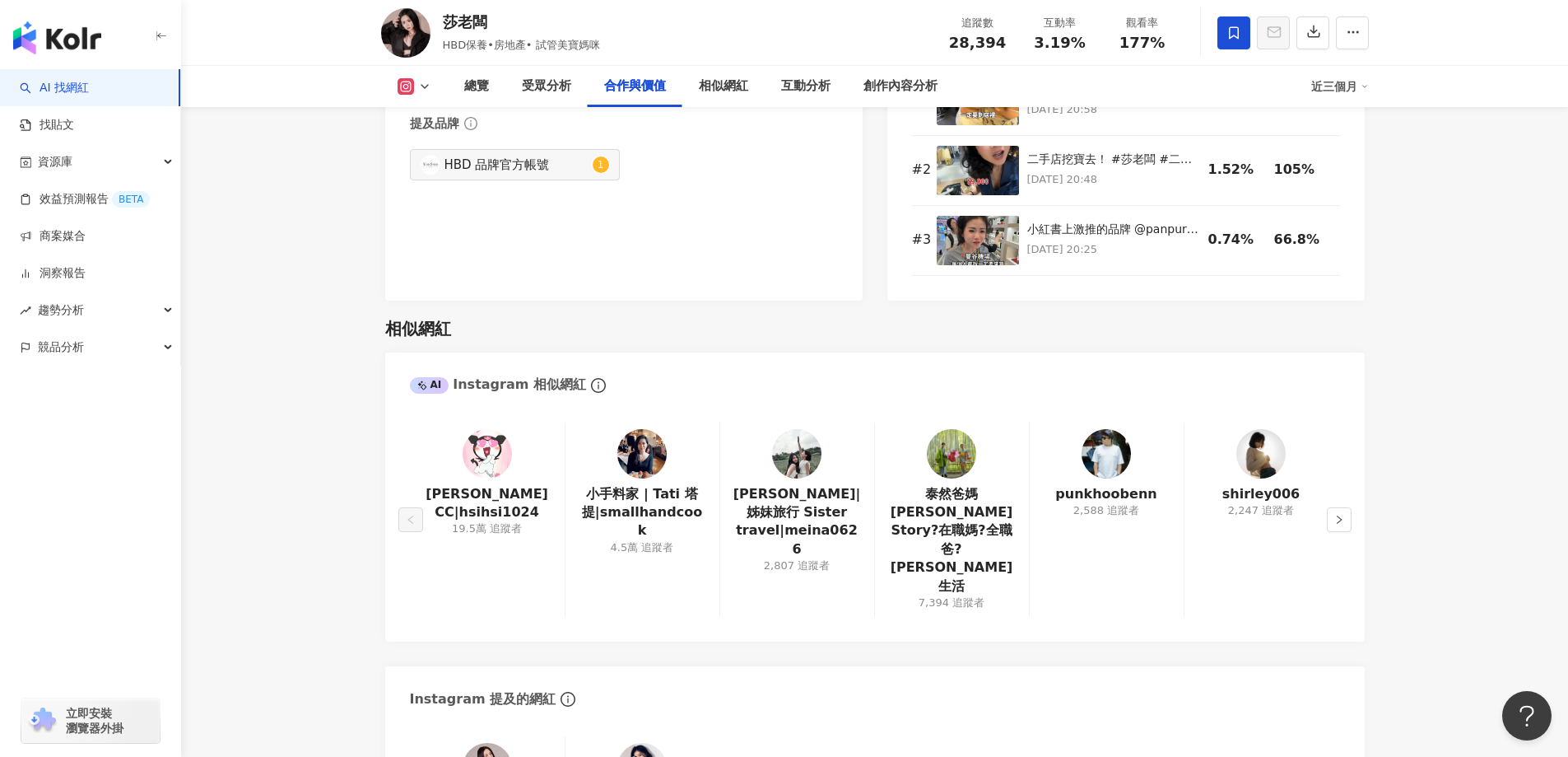
scroll to position [2322, 0]
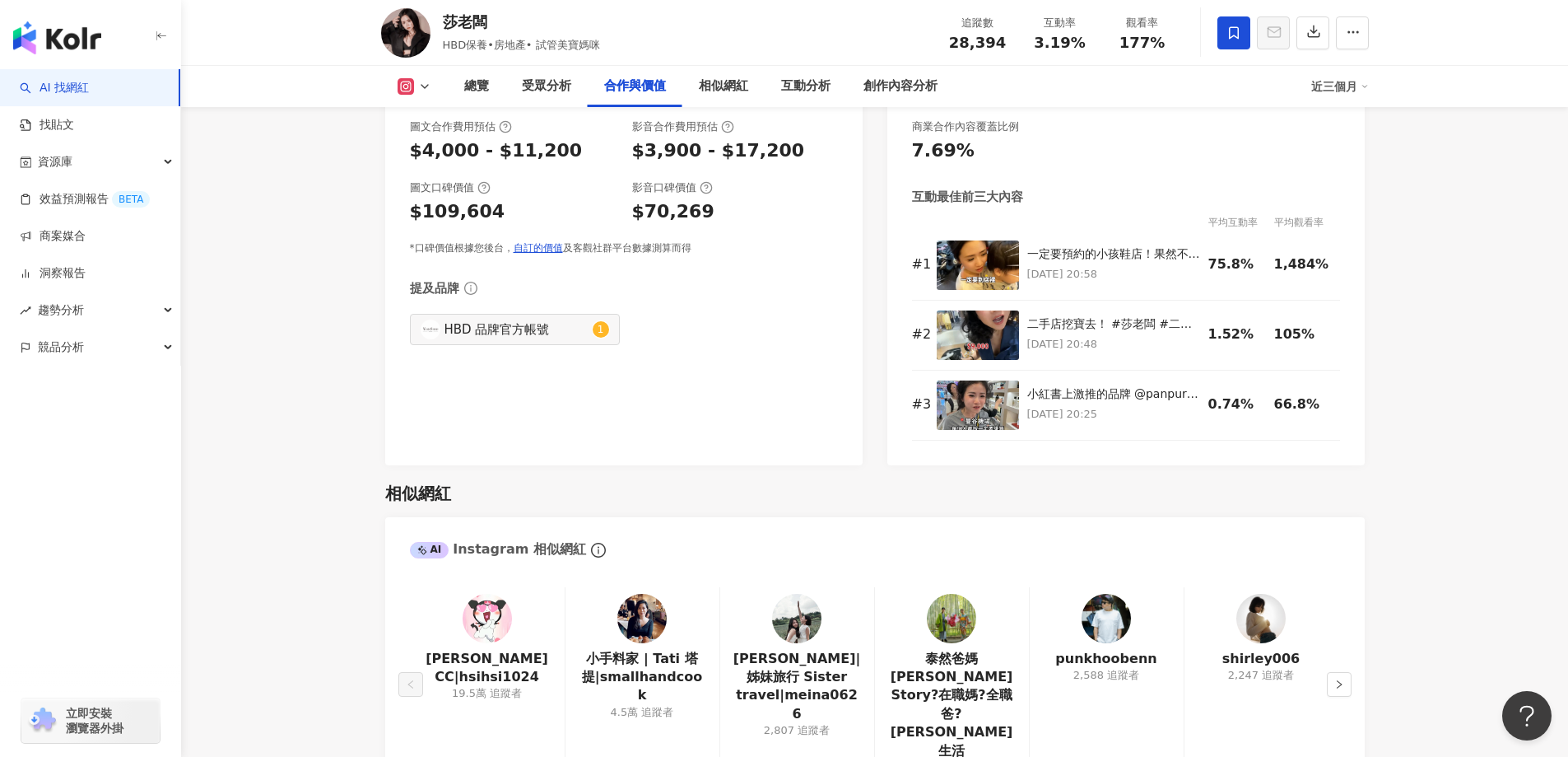
click at [444, 20] on div "莎老闆" at bounding box center [521, 21] width 157 height 20
drag, startPoint x: 447, startPoint y: 20, endPoint x: 493, endPoint y: 22, distance: 46.0
click at [493, 22] on div "莎老闆" at bounding box center [521, 21] width 157 height 20
copy div "莎老闆"
click at [74, 127] on link "找貼文" at bounding box center [46, 125] width 55 height 17
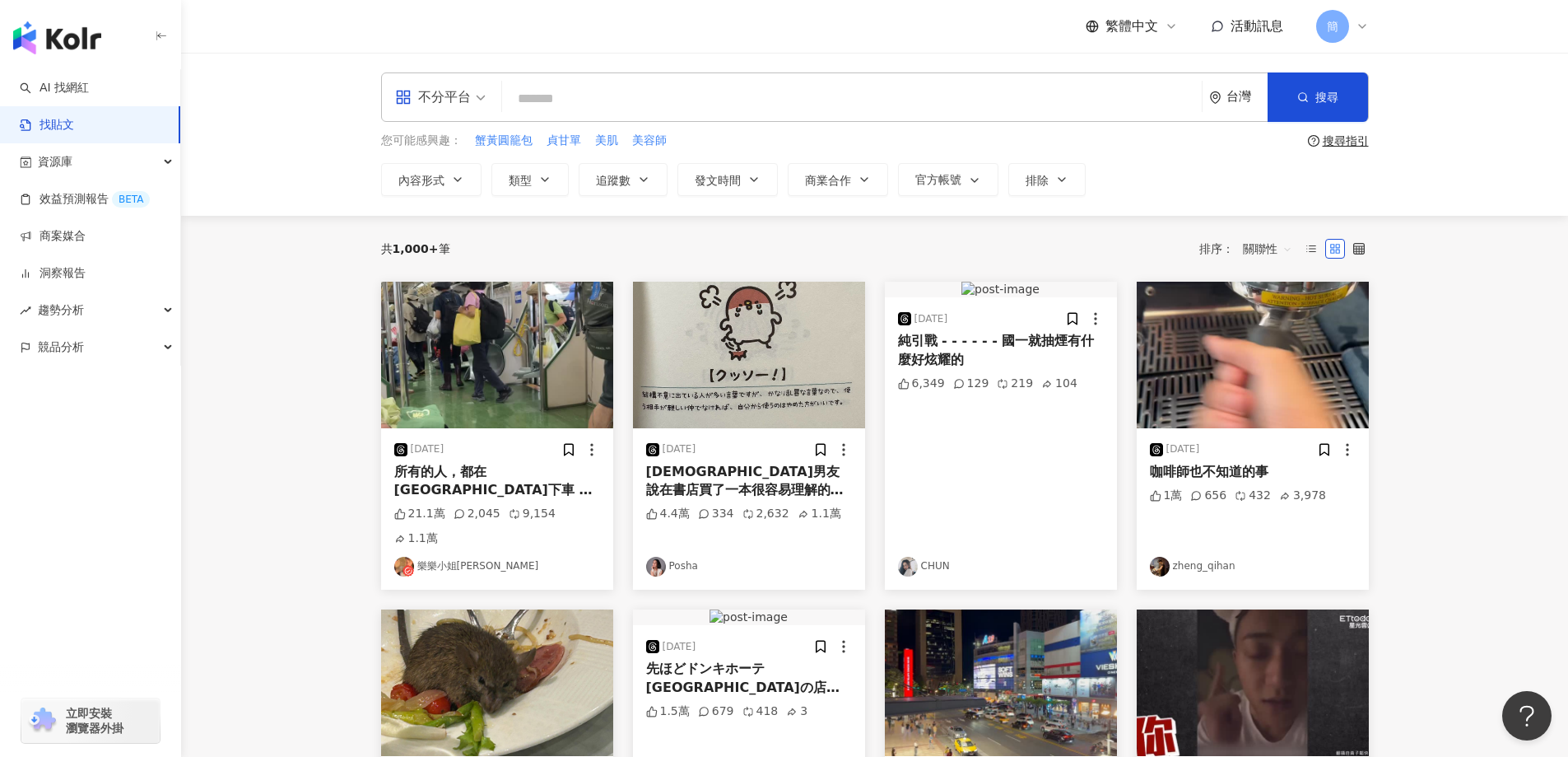
click at [583, 93] on input "search" at bounding box center [851, 98] width 686 height 35
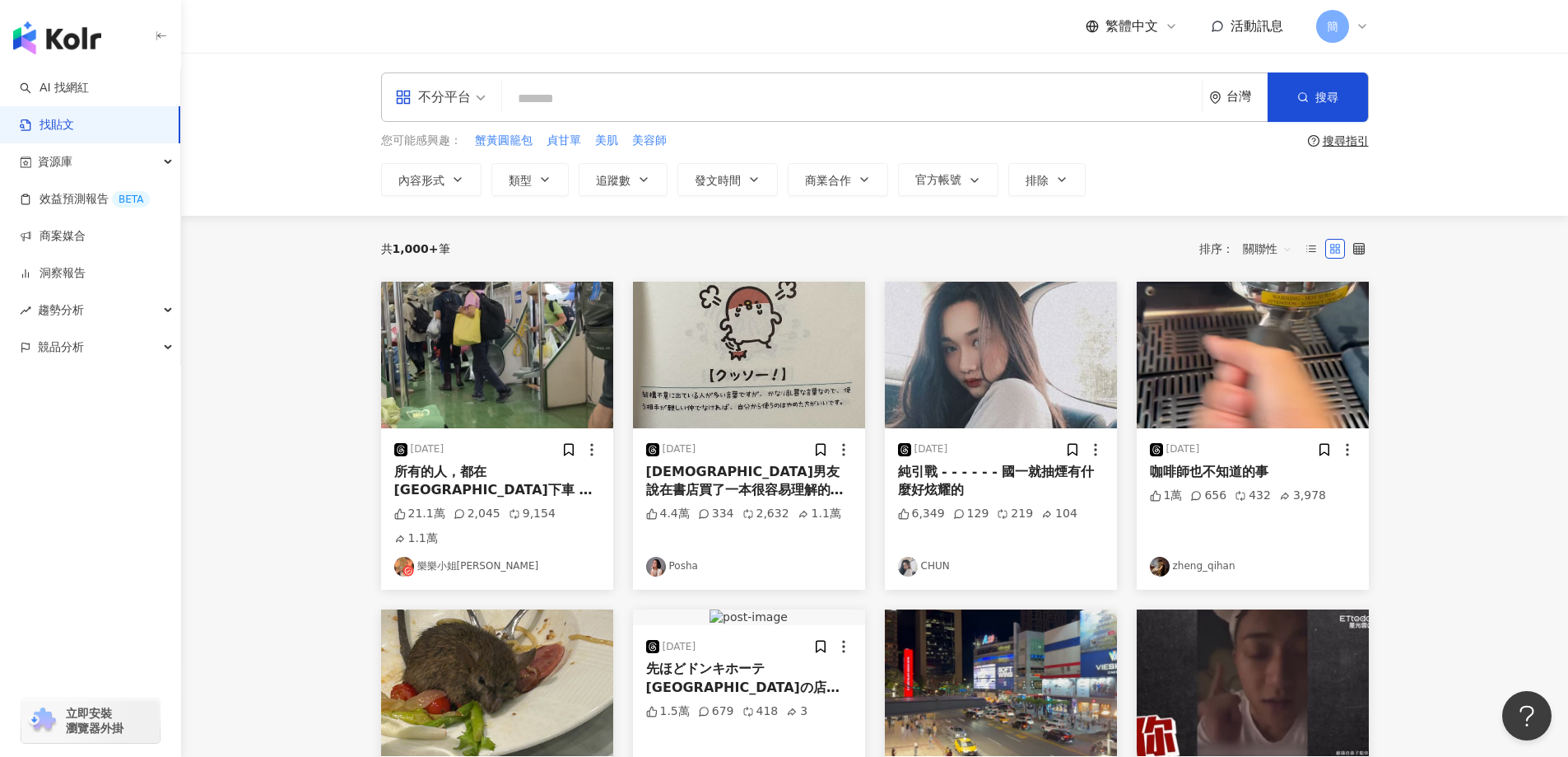
paste input "***"
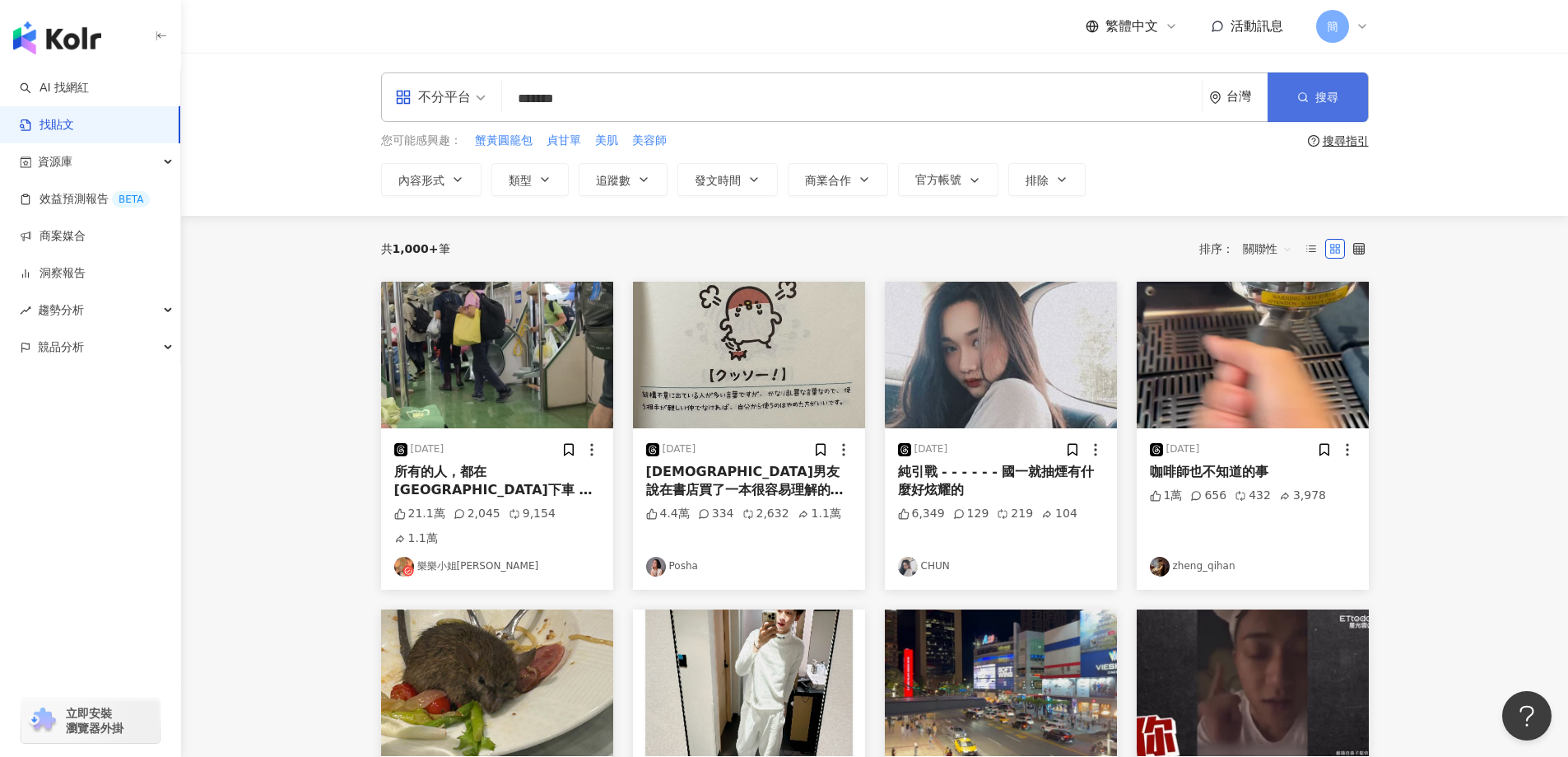
type input "*******"
click at [1331, 92] on span "搜尋" at bounding box center [1327, 98] width 23 height 13
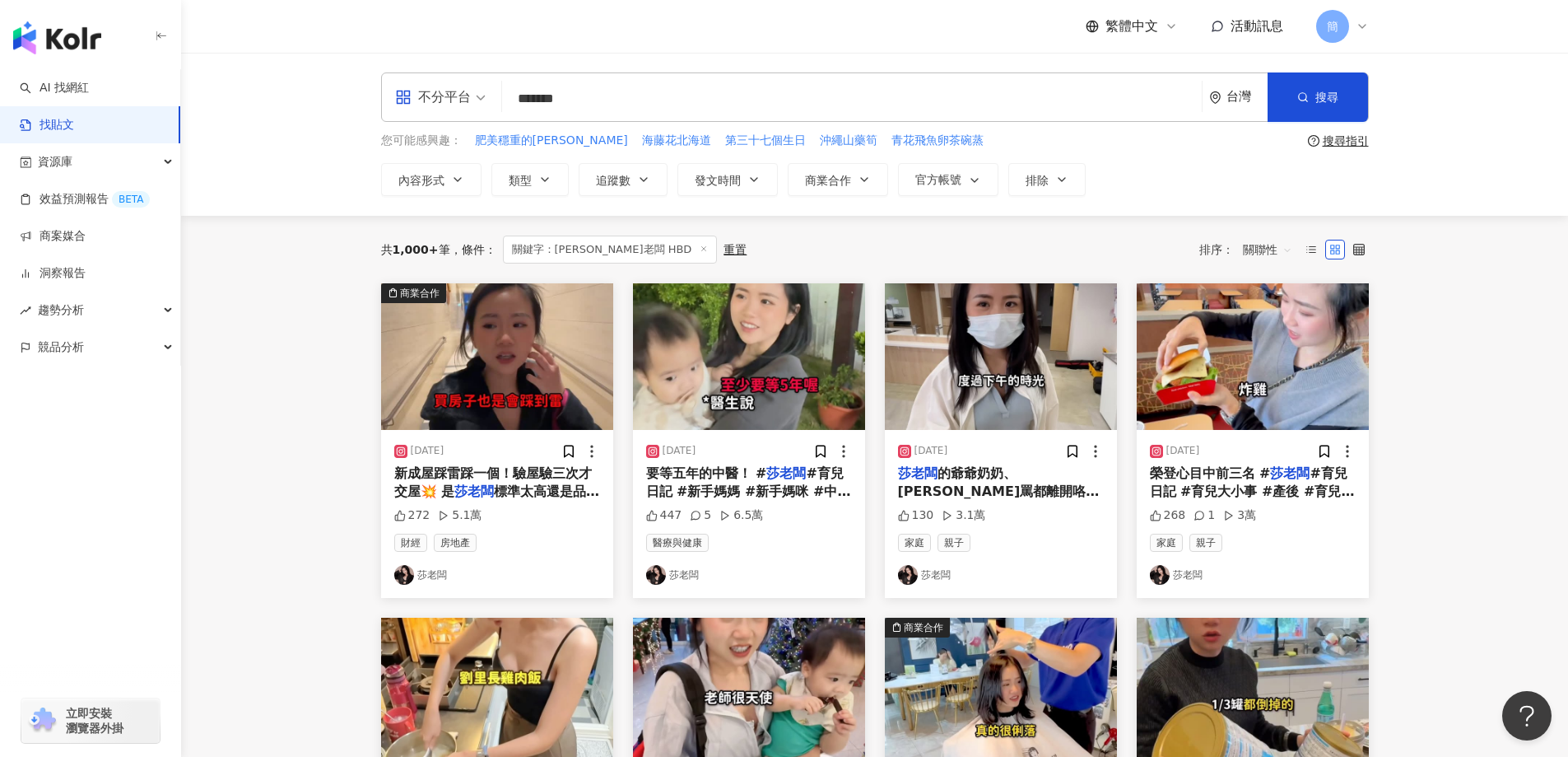
click at [652, 106] on input "*******" at bounding box center [851, 98] width 686 height 35
click at [89, 84] on link "AI 找網紅" at bounding box center [54, 88] width 69 height 17
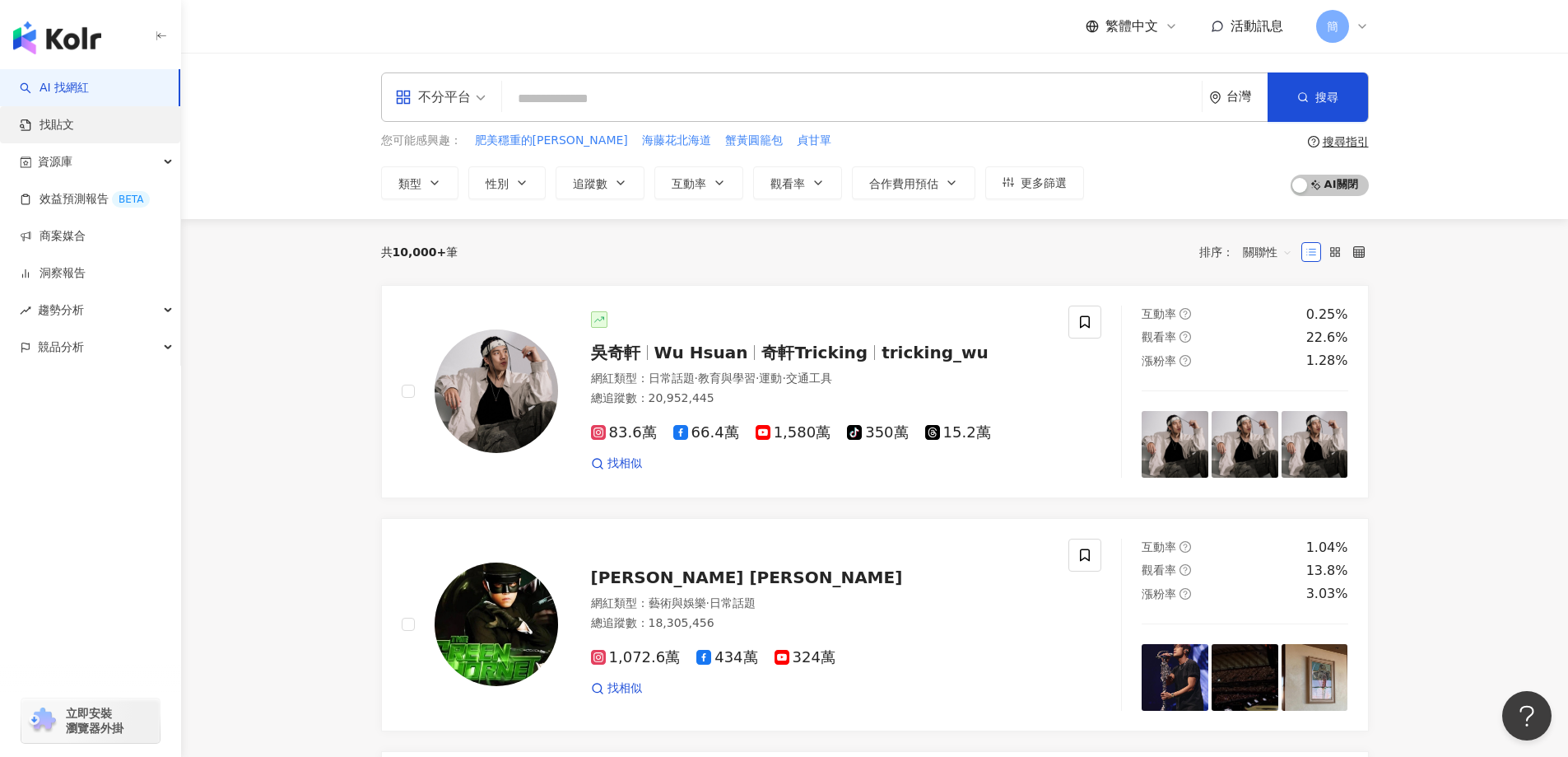
click at [74, 117] on link "找貼文" at bounding box center [46, 125] width 55 height 17
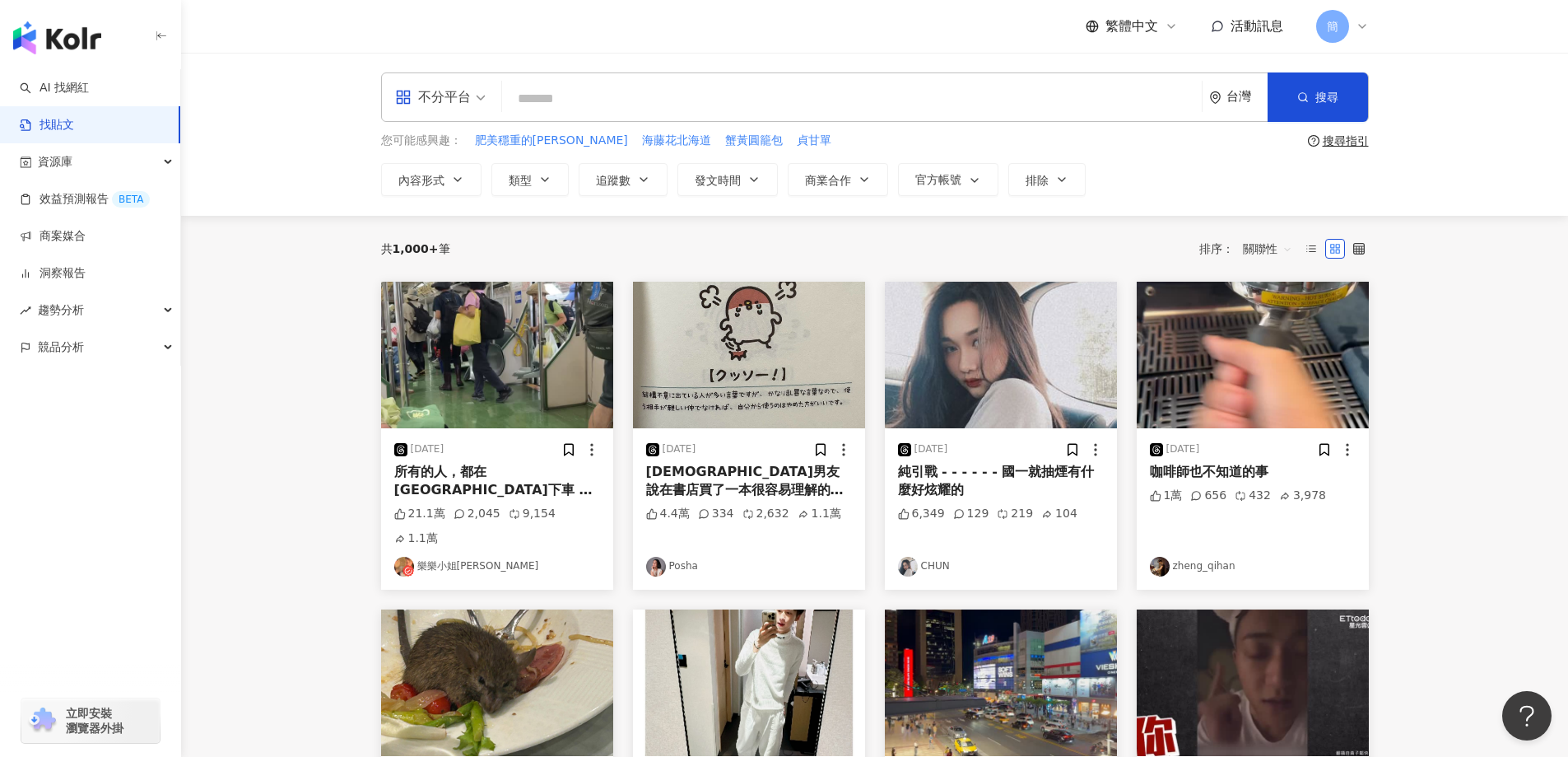
click at [1328, 144] on div "搜尋指引" at bounding box center [1346, 141] width 46 height 13
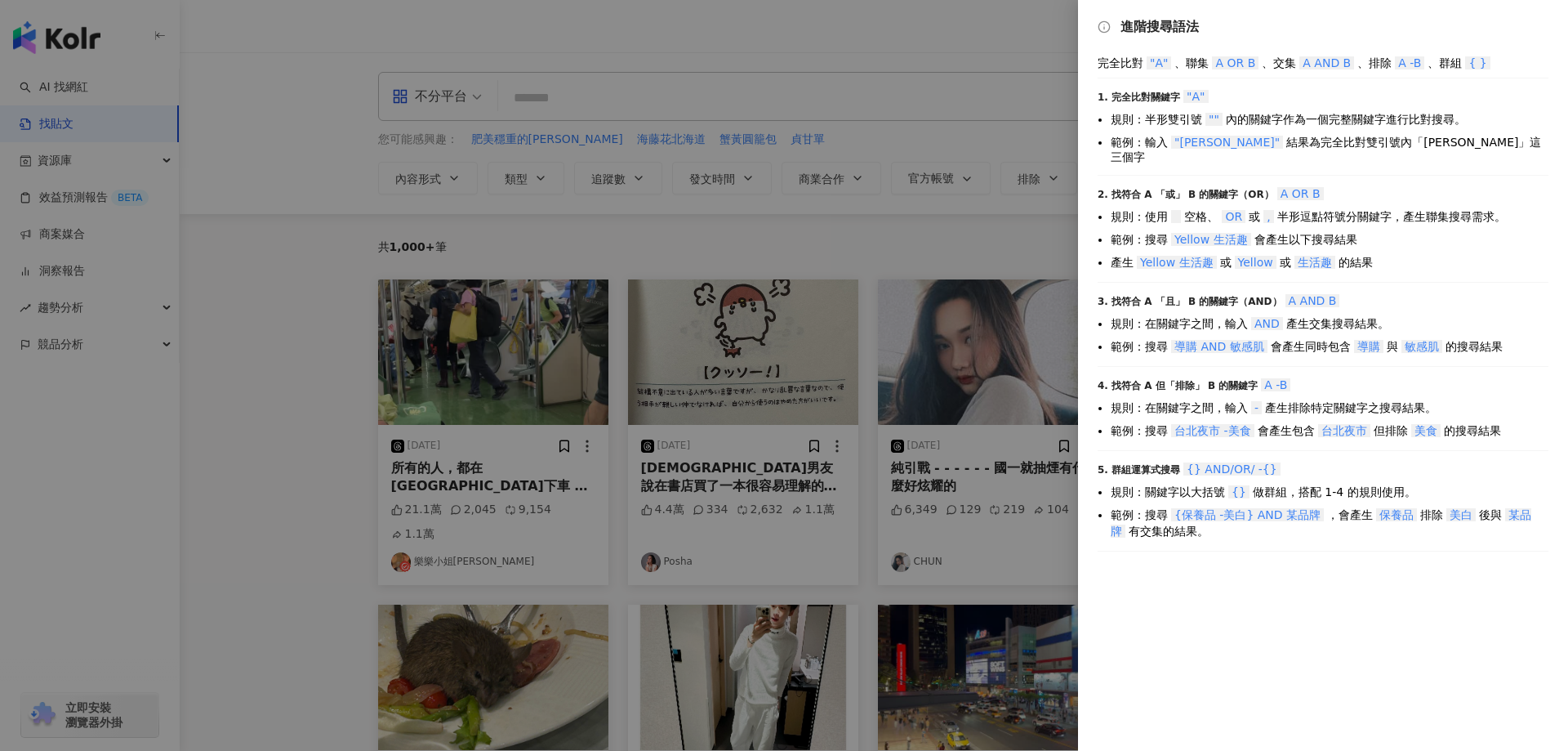
click at [962, 123] on div at bounding box center [784, 375] width 1568 height 751
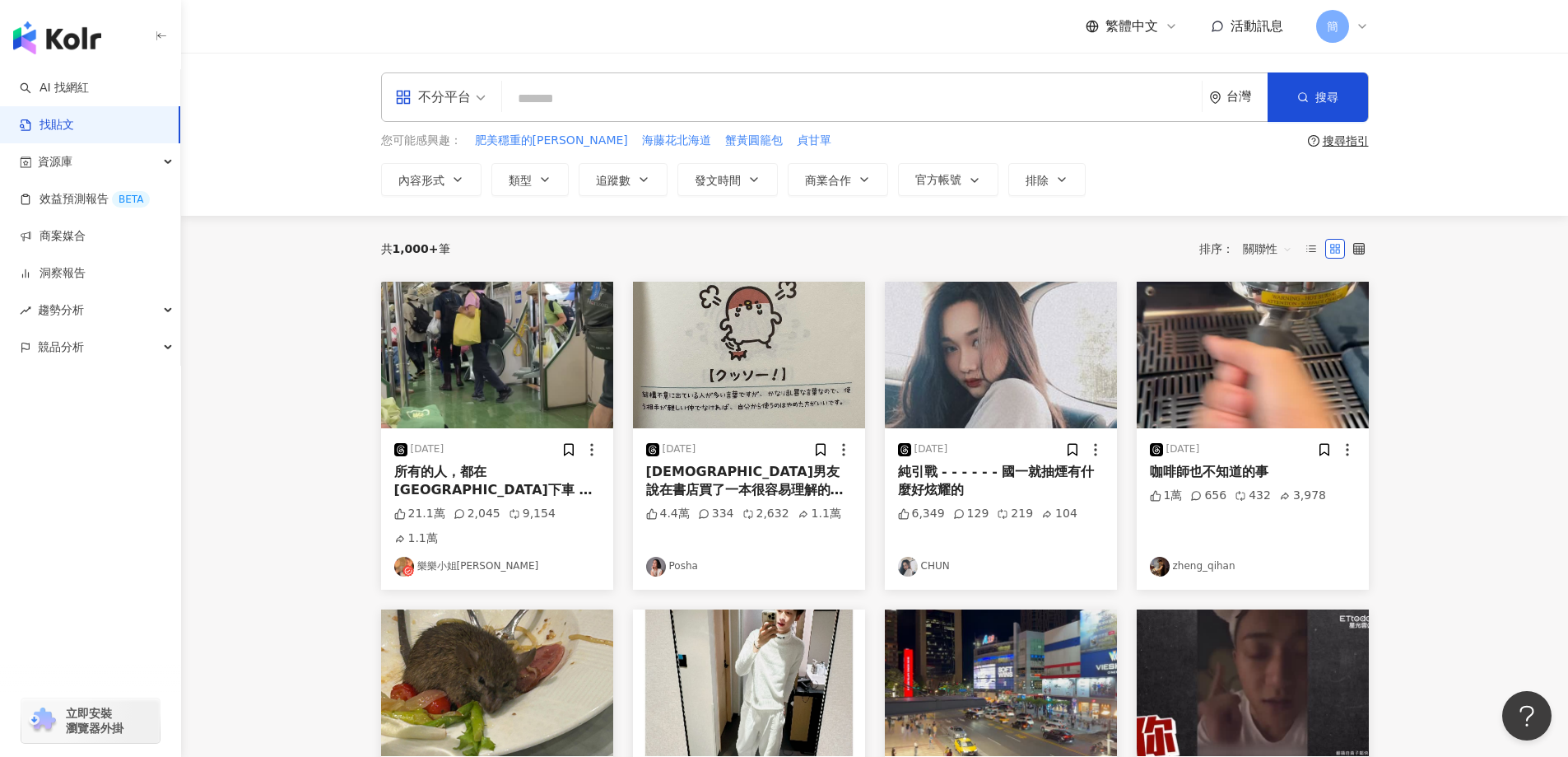
click at [734, 90] on input "search" at bounding box center [851, 98] width 686 height 35
type input "*"
paste input "***"
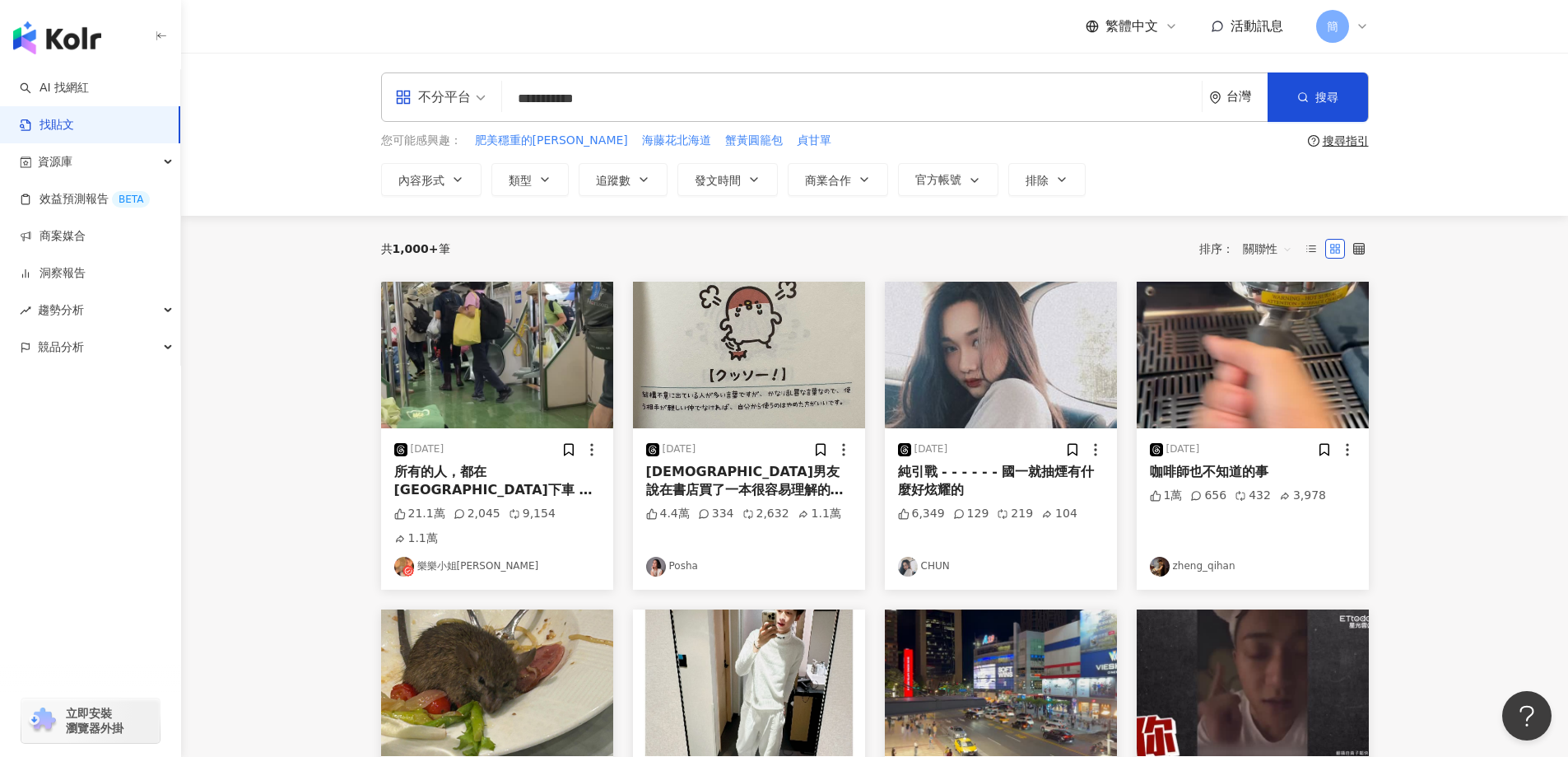
type input "**********"
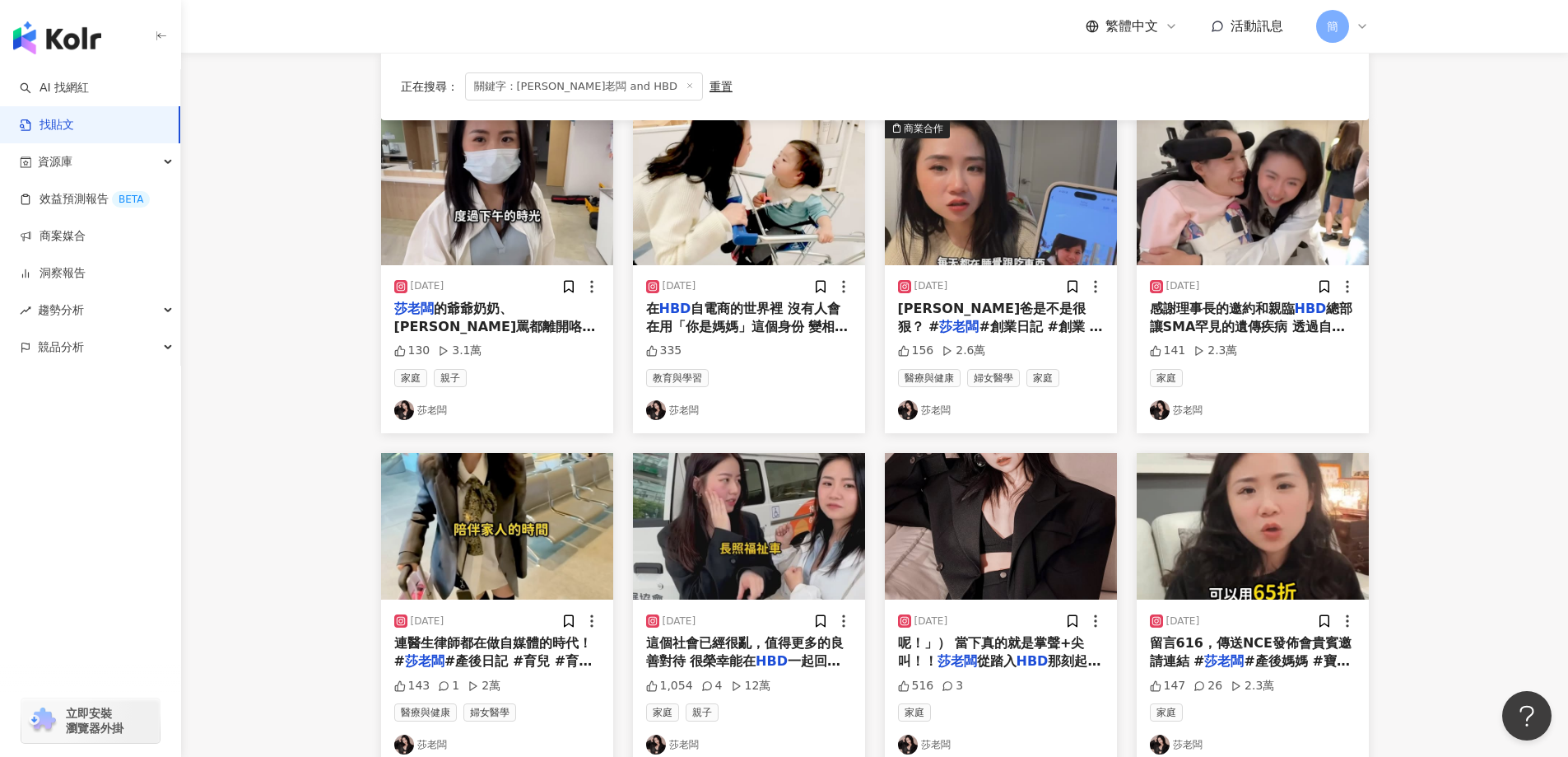
scroll to position [247, 0]
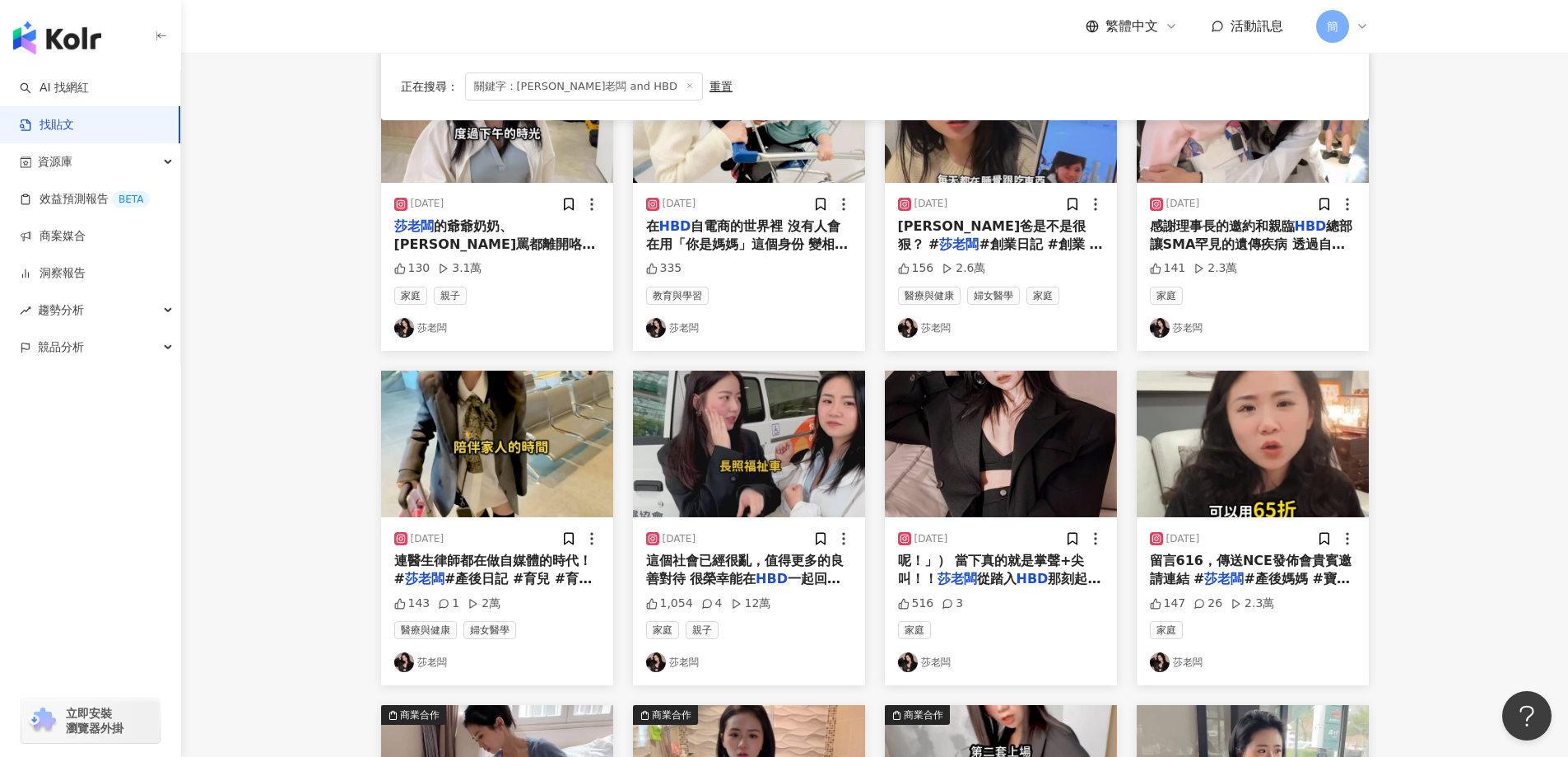
click at [998, 445] on img "button" at bounding box center [1001, 444] width 232 height 147
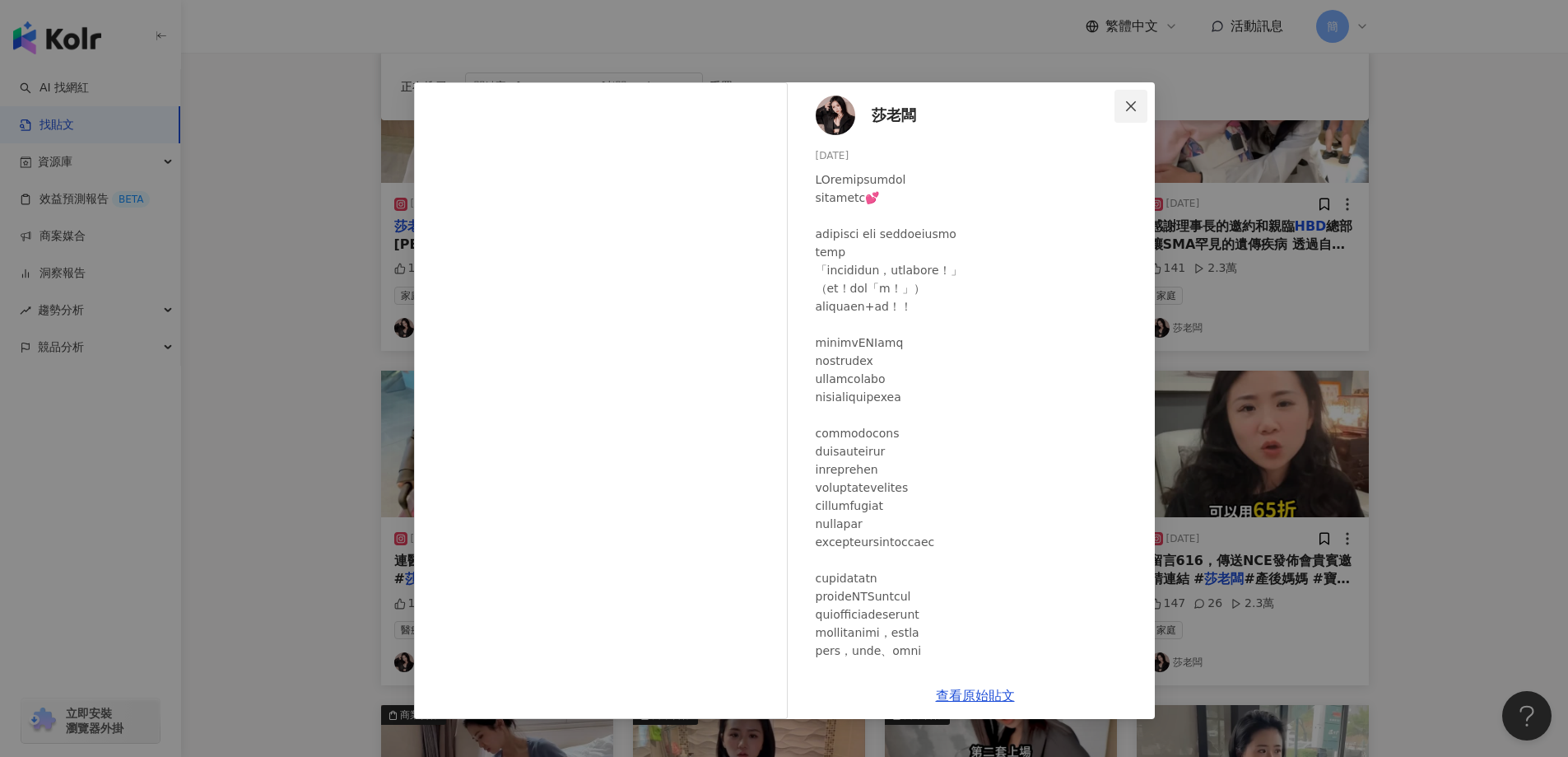
click at [1134, 101] on icon "close" at bounding box center [1131, 106] width 13 height 13
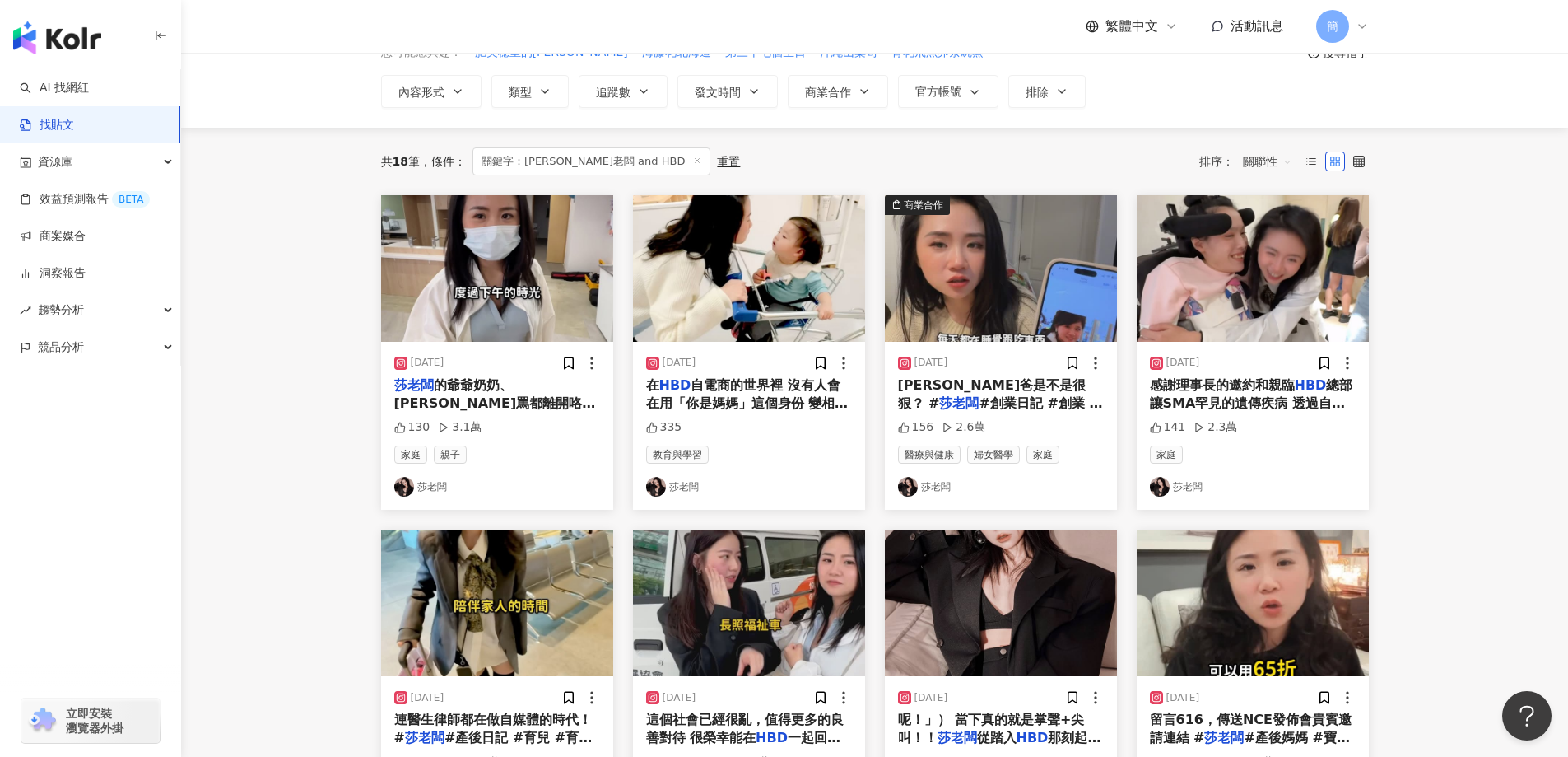
scroll to position [83, 0]
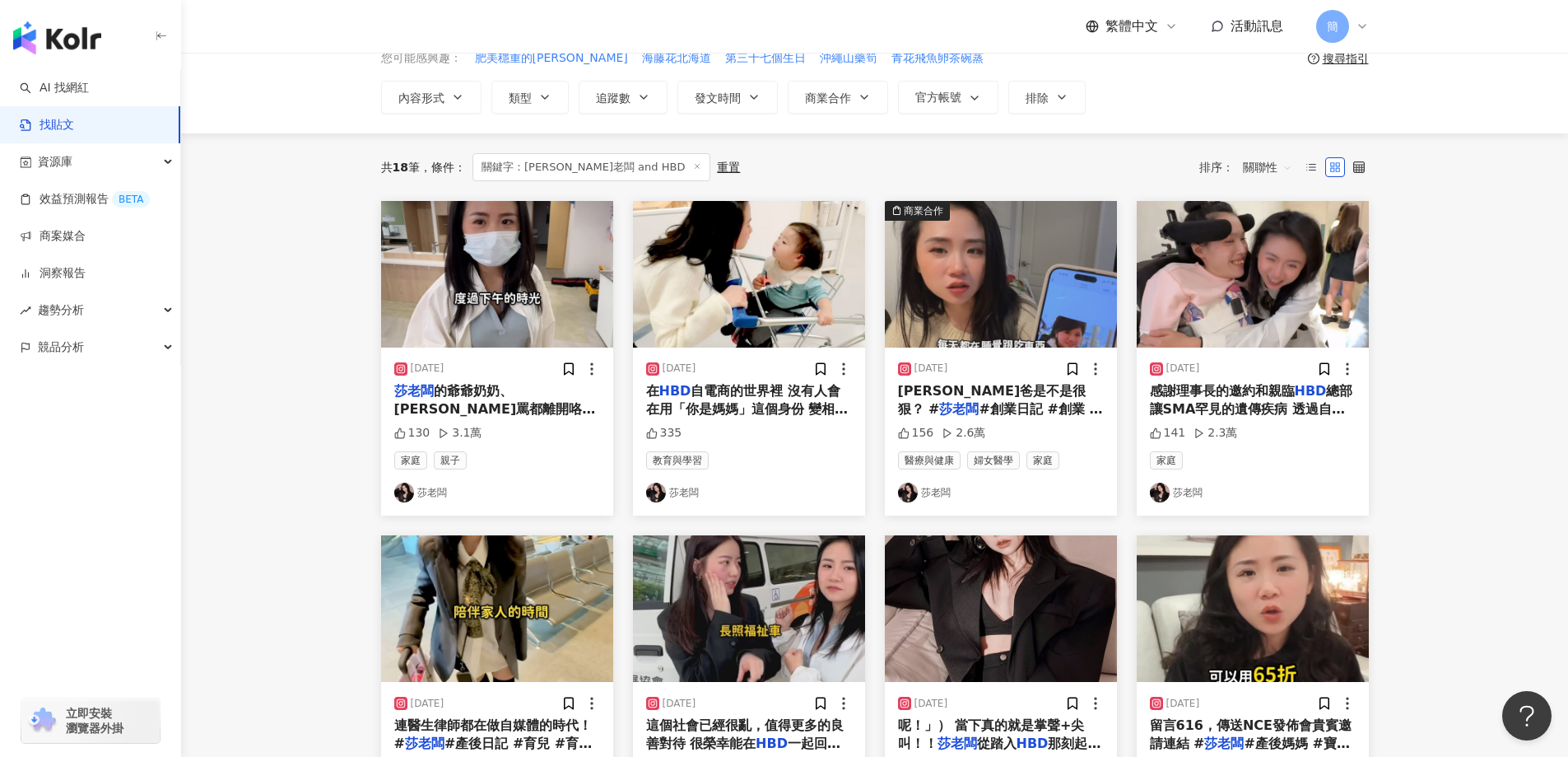
click at [756, 288] on img "button" at bounding box center [749, 274] width 232 height 147
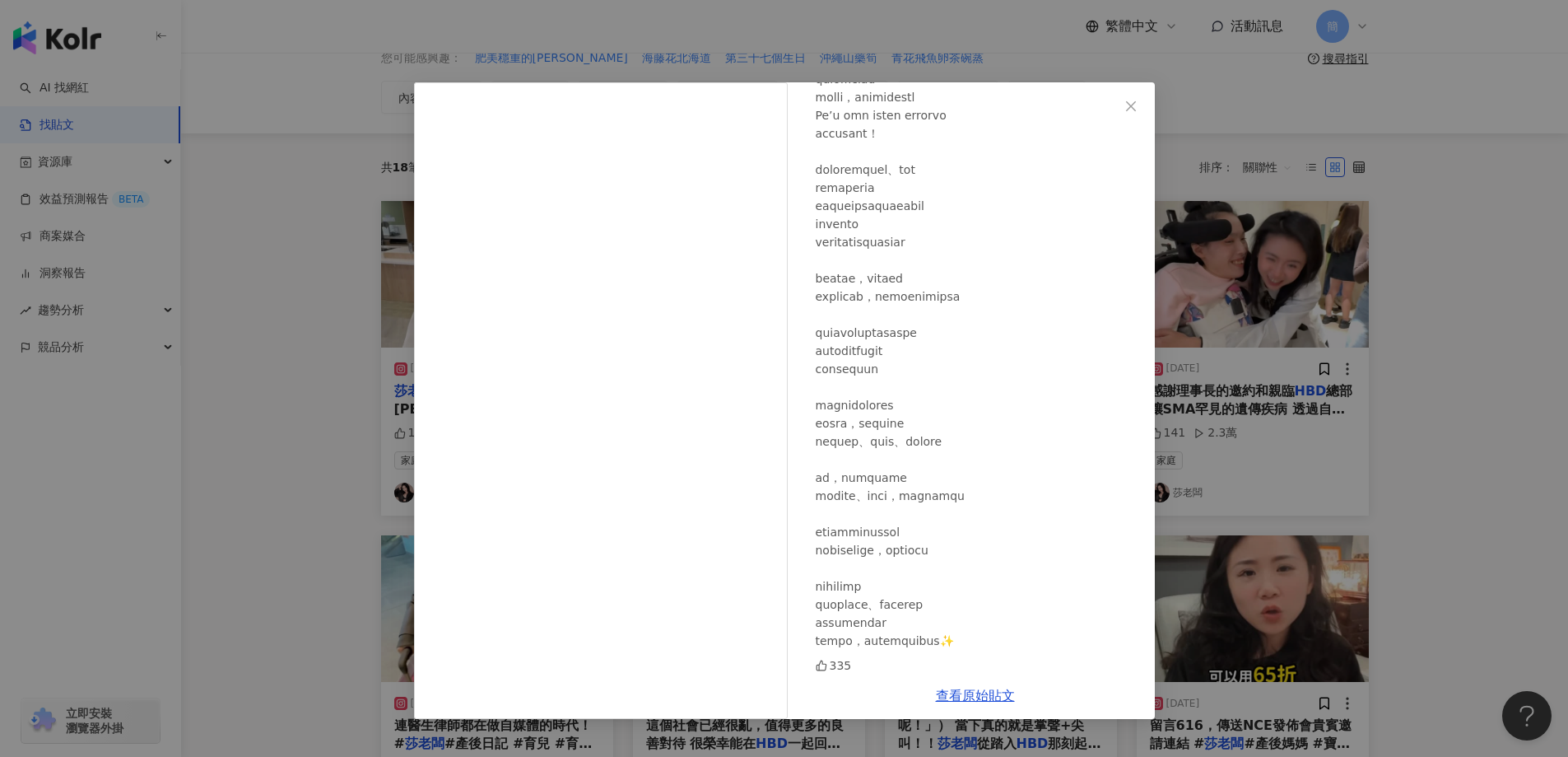
scroll to position [519, 0]
click at [1128, 105] on icon "close" at bounding box center [1131, 106] width 13 height 13
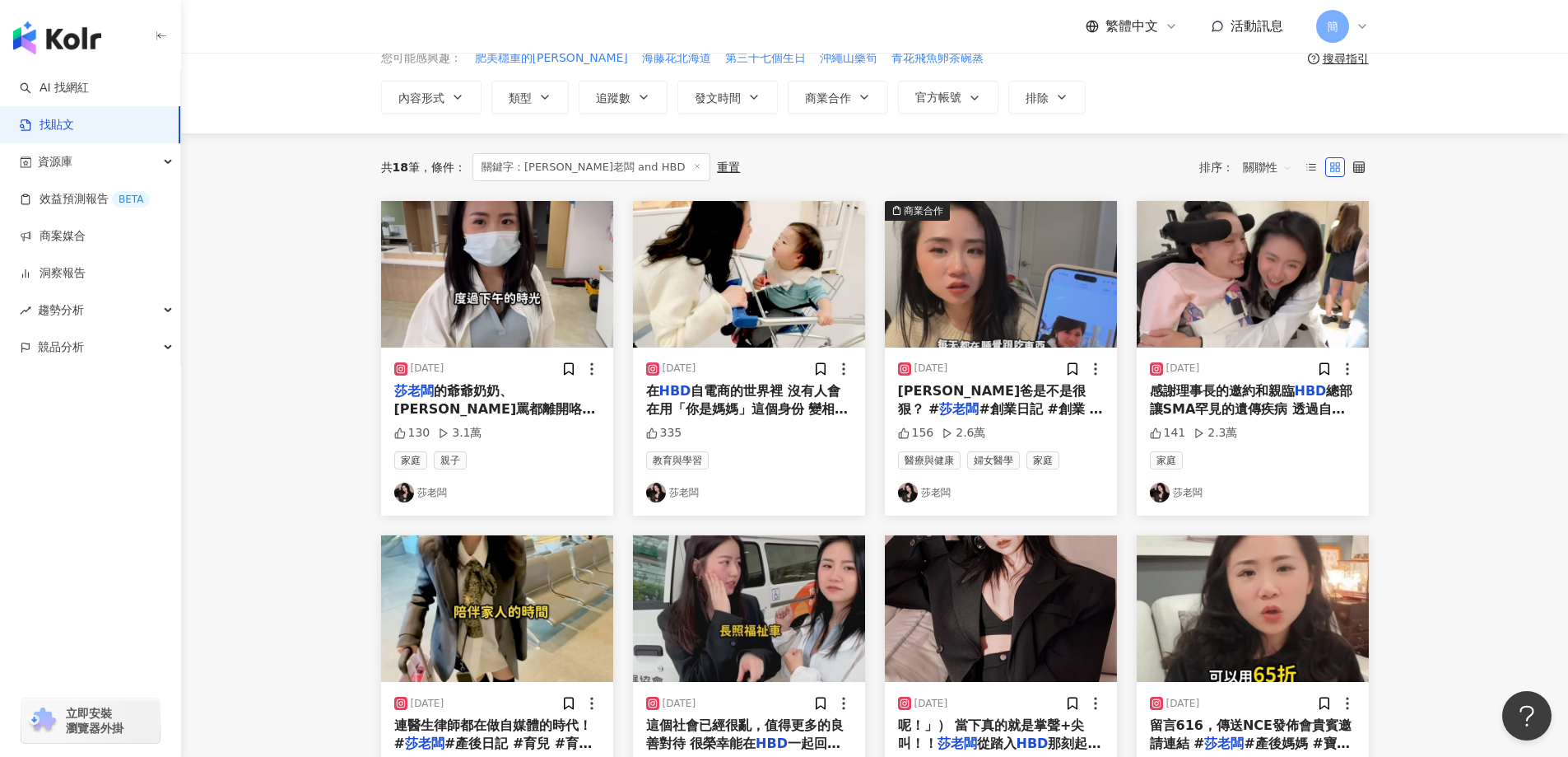
click at [1234, 298] on img "button" at bounding box center [1253, 274] width 232 height 147
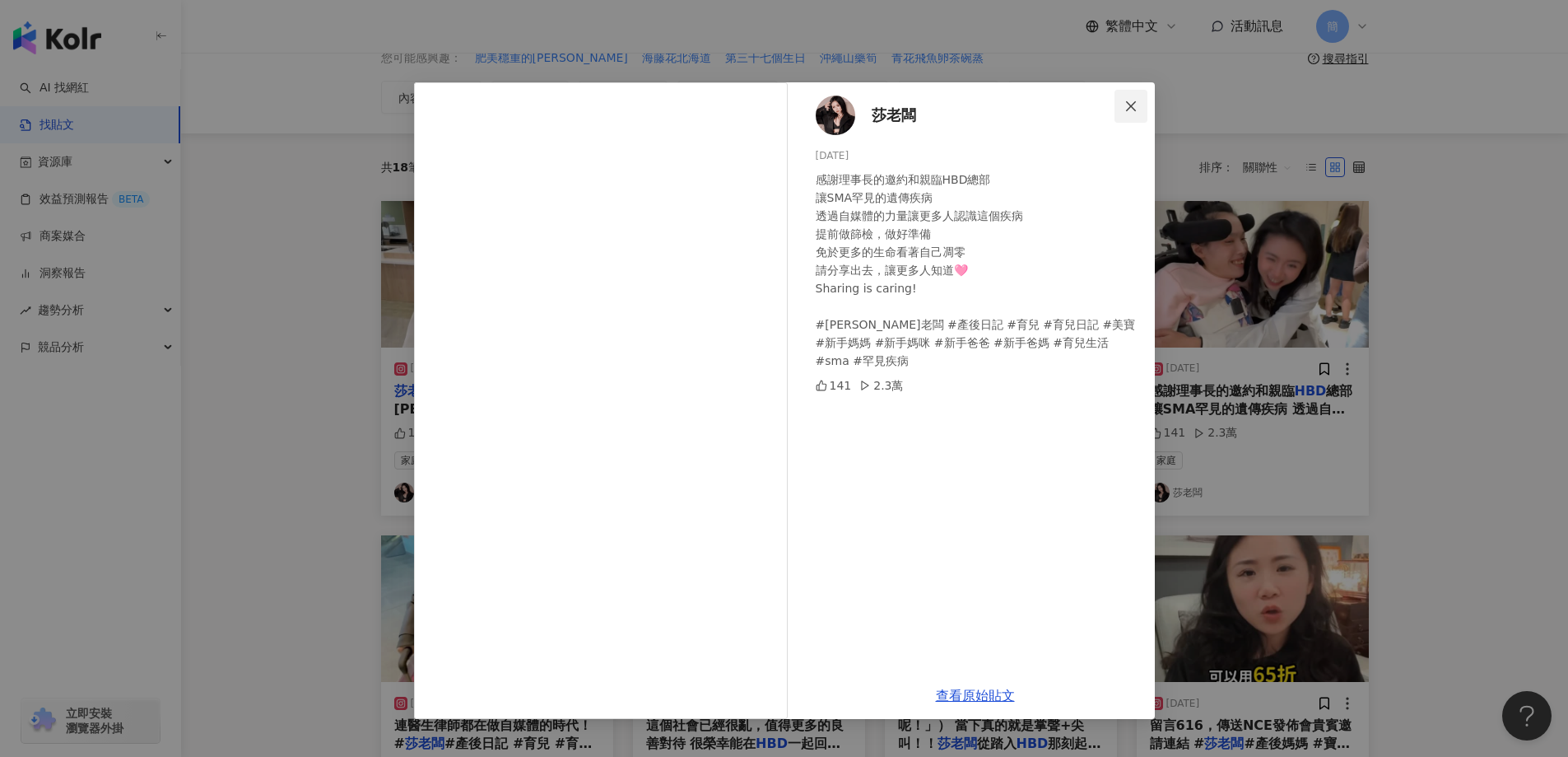
click at [1131, 100] on icon "close" at bounding box center [1131, 106] width 13 height 13
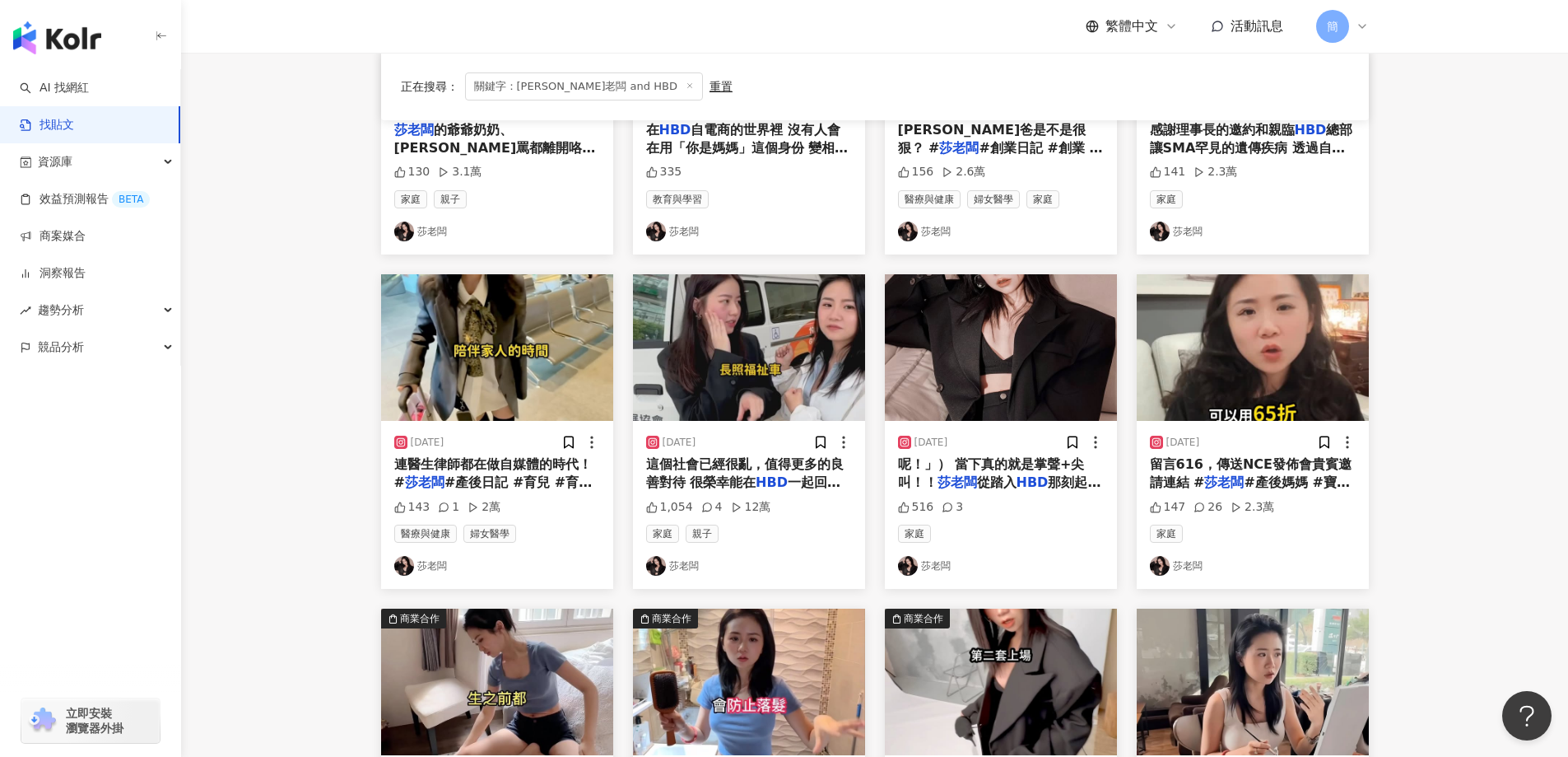
scroll to position [411, 0]
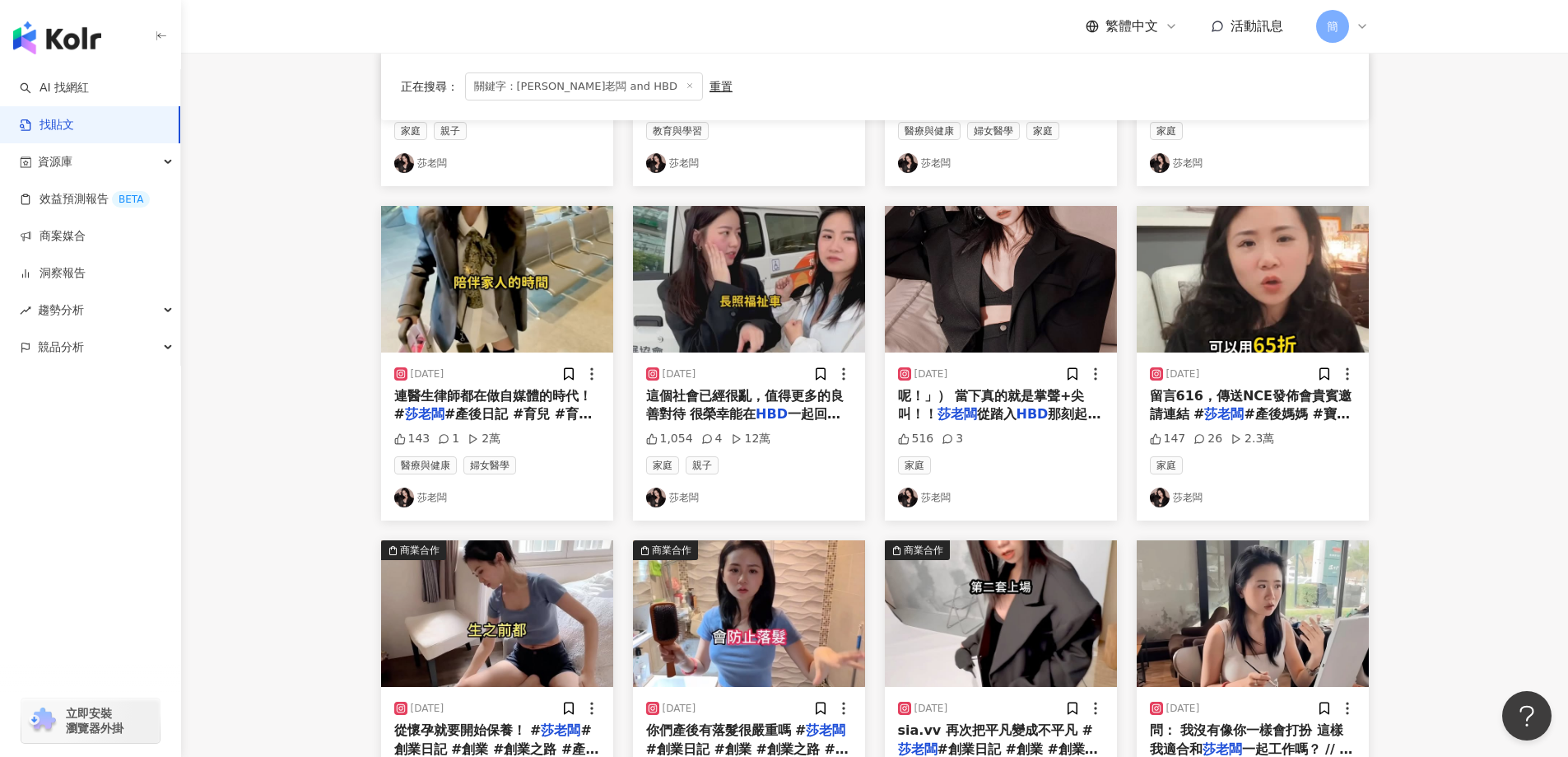
click at [799, 281] on img "button" at bounding box center [749, 280] width 232 height 147
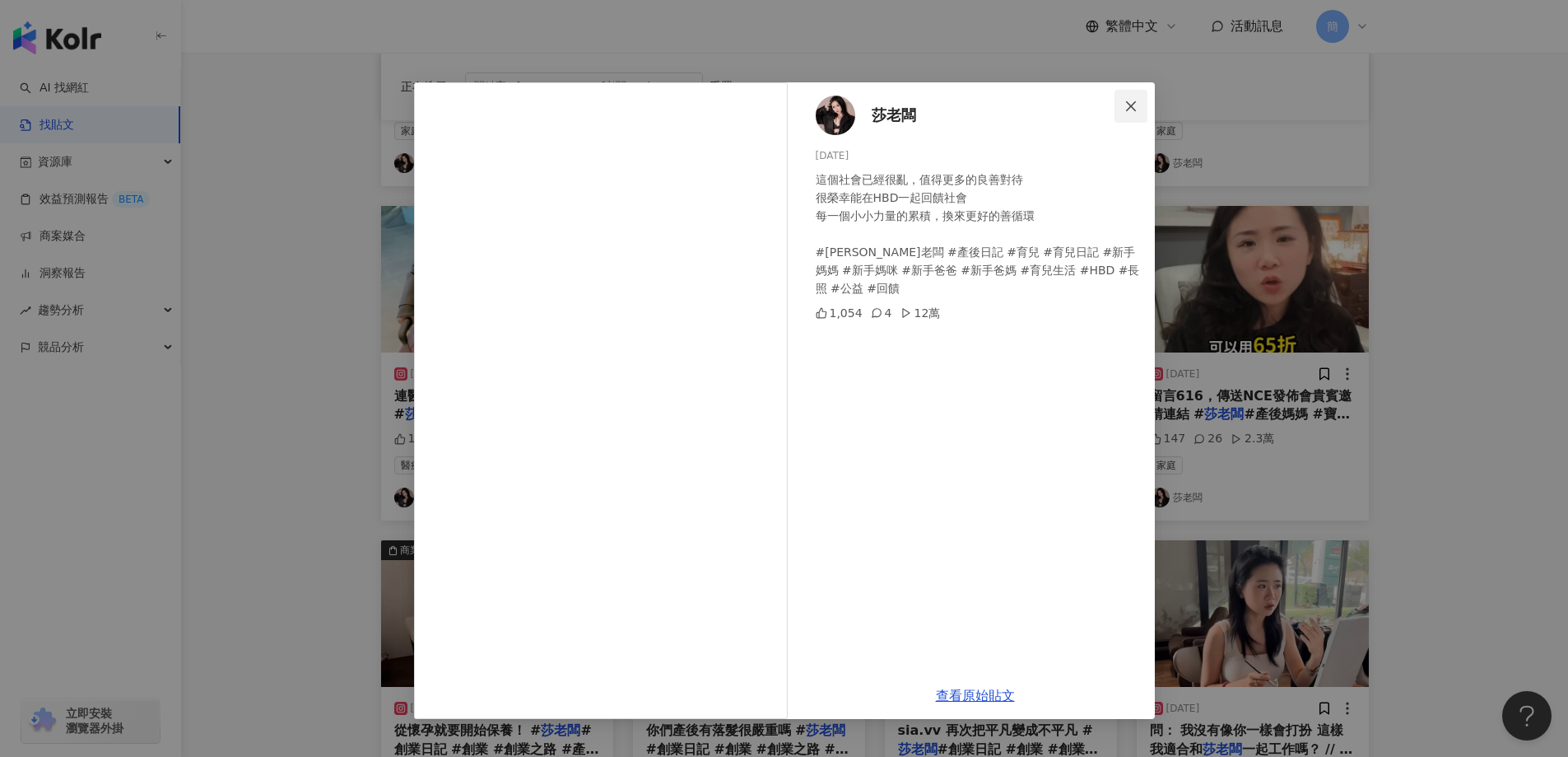
click at [1137, 108] on icon "close" at bounding box center [1131, 106] width 13 height 13
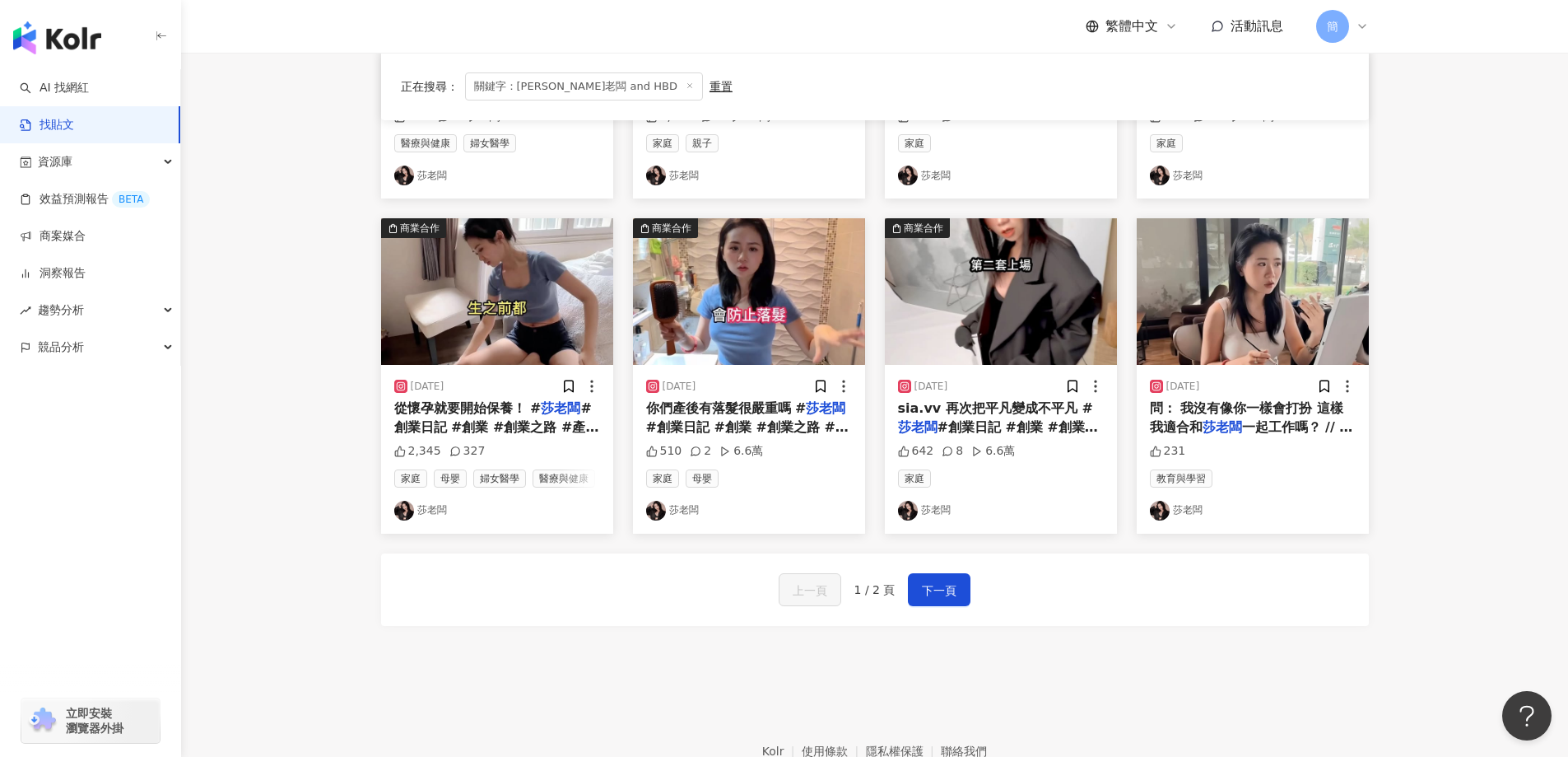
scroll to position [659, 0]
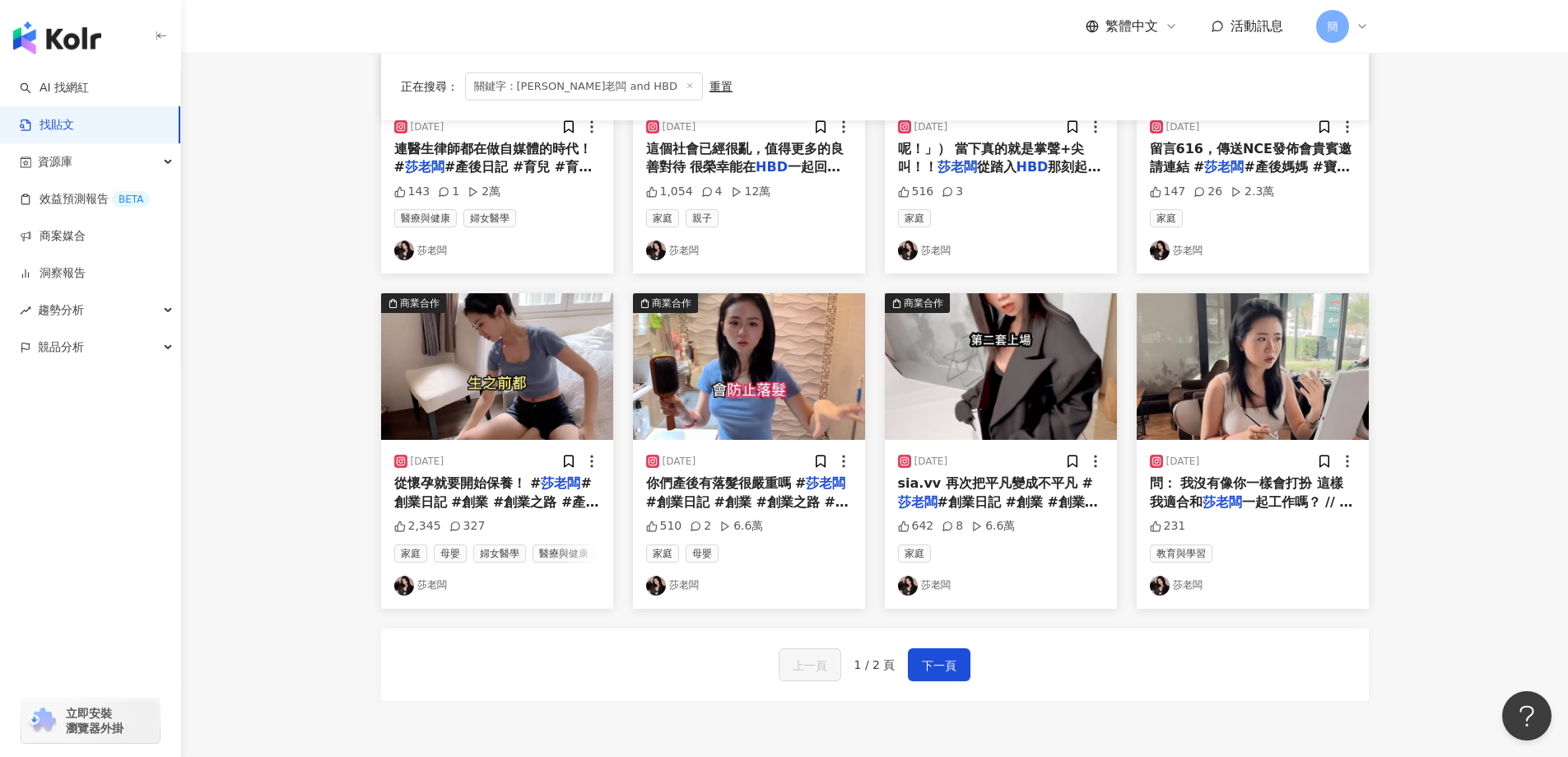
click at [1246, 367] on img "button" at bounding box center [1253, 367] width 232 height 147
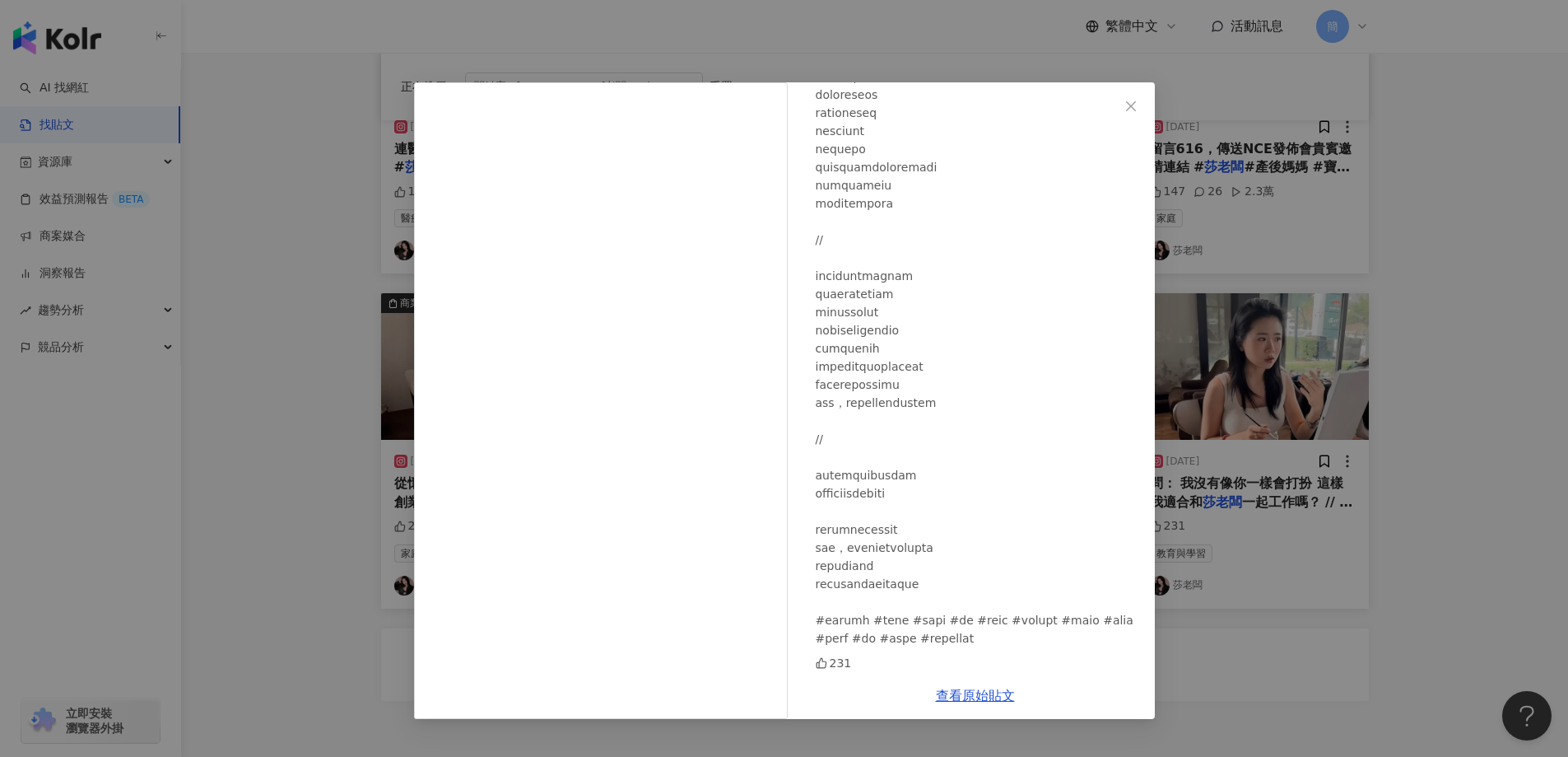
scroll to position [991, 0]
click at [1484, 343] on div "[PERSON_NAME]老闆 [DATE] 231 查看原始貼文" at bounding box center [784, 378] width 1568 height 757
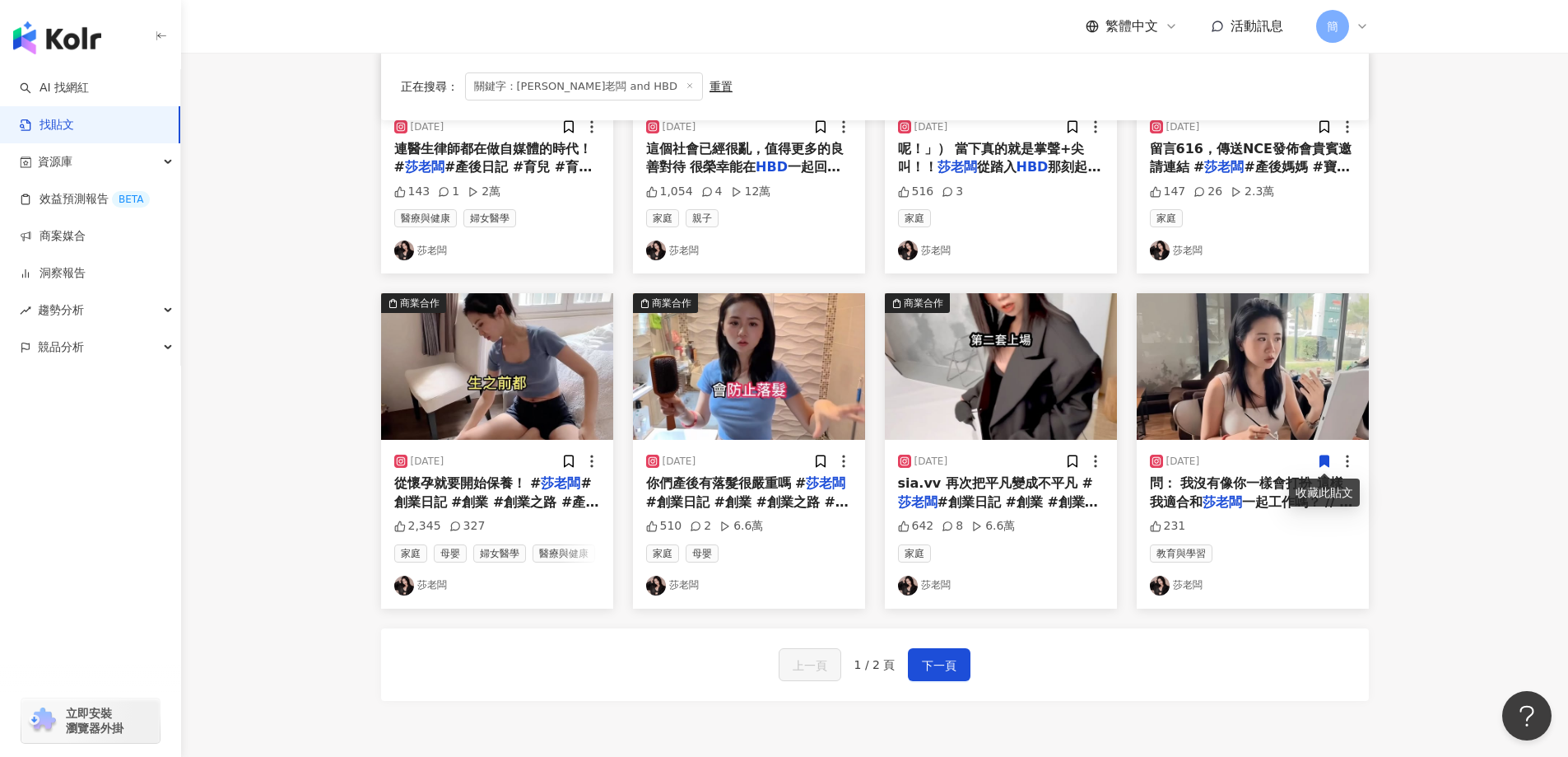
scroll to position [577, 0]
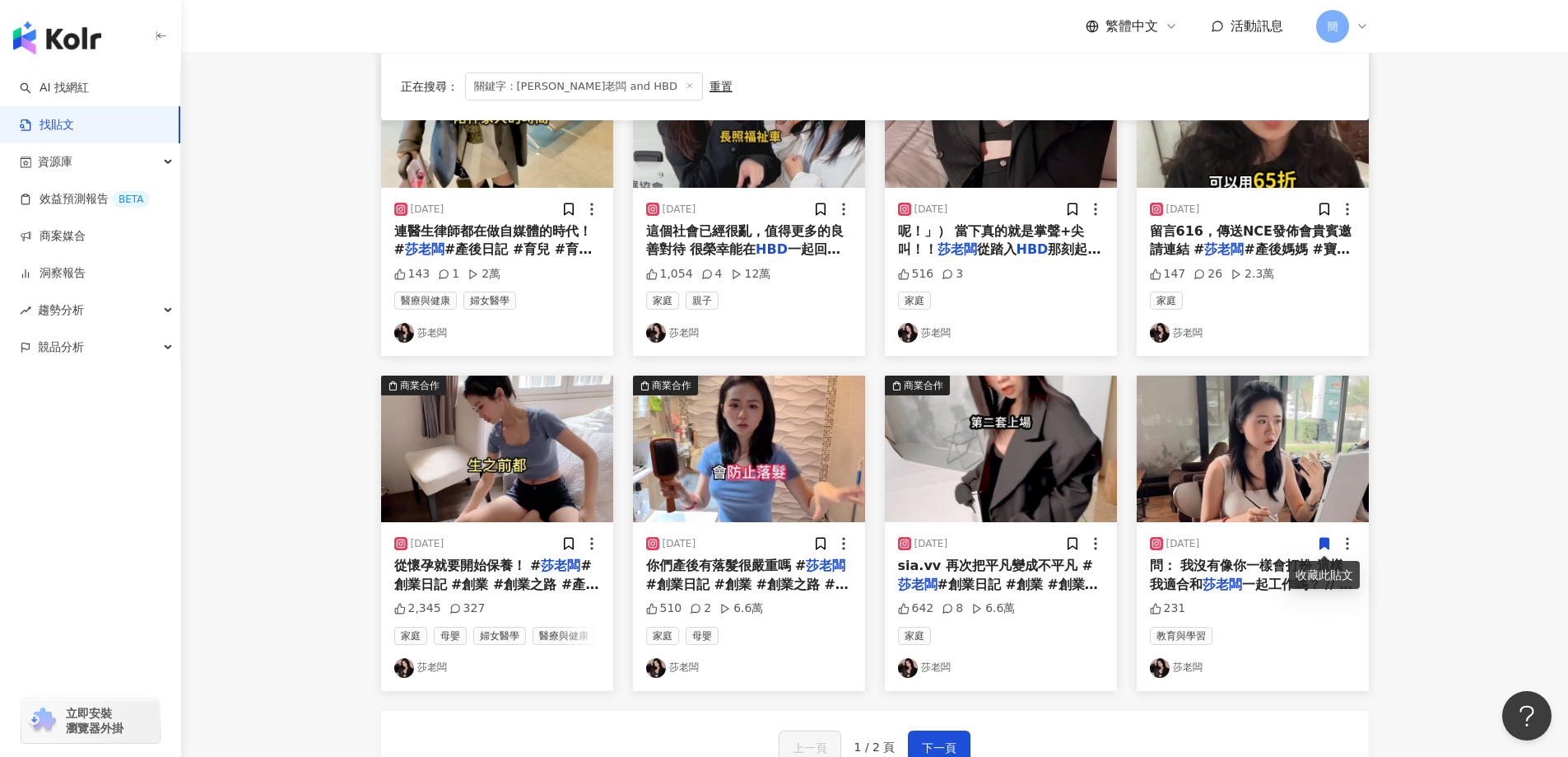
click at [1458, 196] on main "**********" at bounding box center [875, 150] width 1387 height 1349
